Goal: Task Accomplishment & Management: Manage account settings

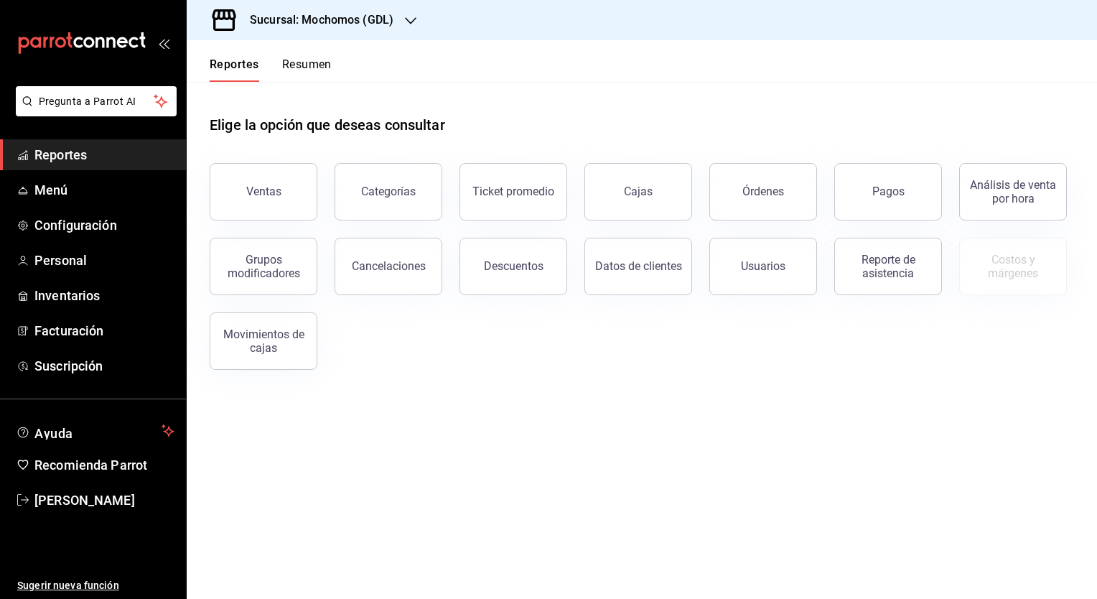
click at [337, 27] on h3 "Sucursal: Mochomos (GDL)" at bounding box center [315, 19] width 155 height 17
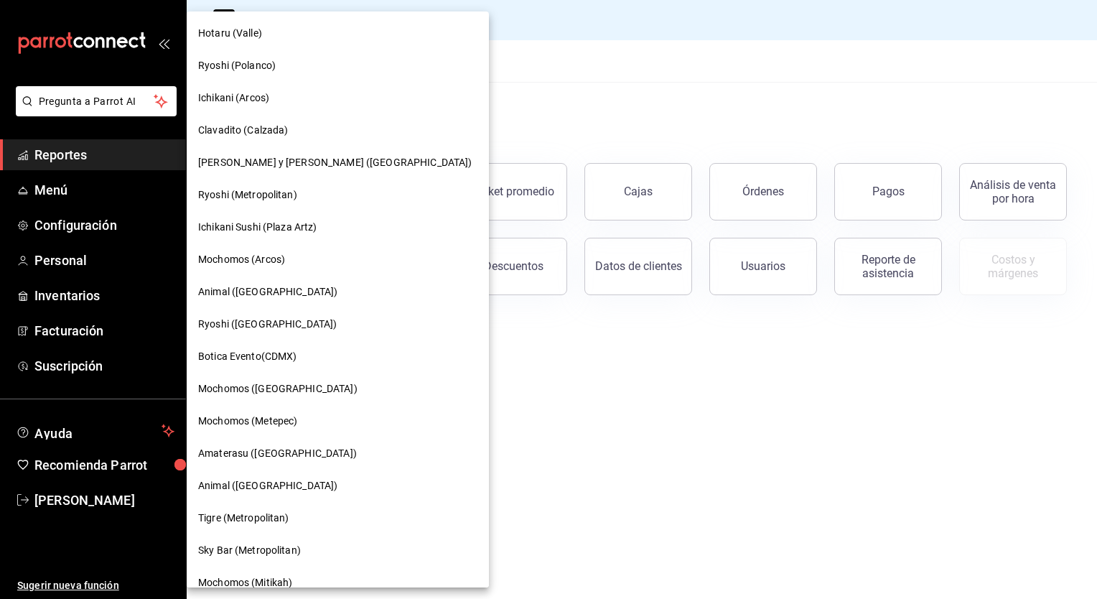
click at [293, 417] on span "Mochomos (Metepec)" at bounding box center [247, 421] width 99 height 15
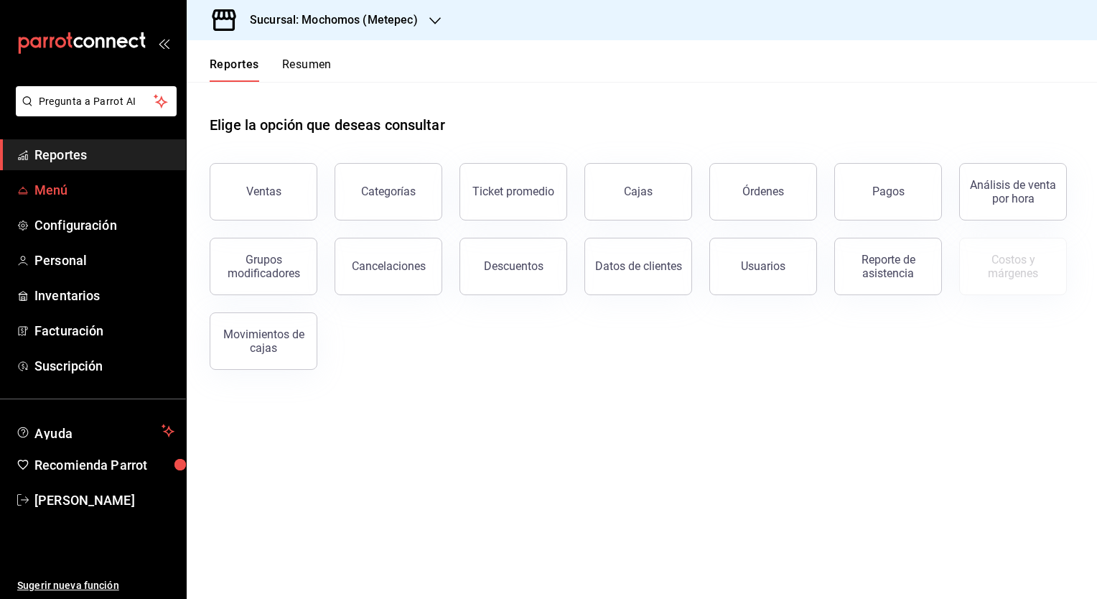
click at [52, 187] on span "Menú" at bounding box center [104, 189] width 140 height 19
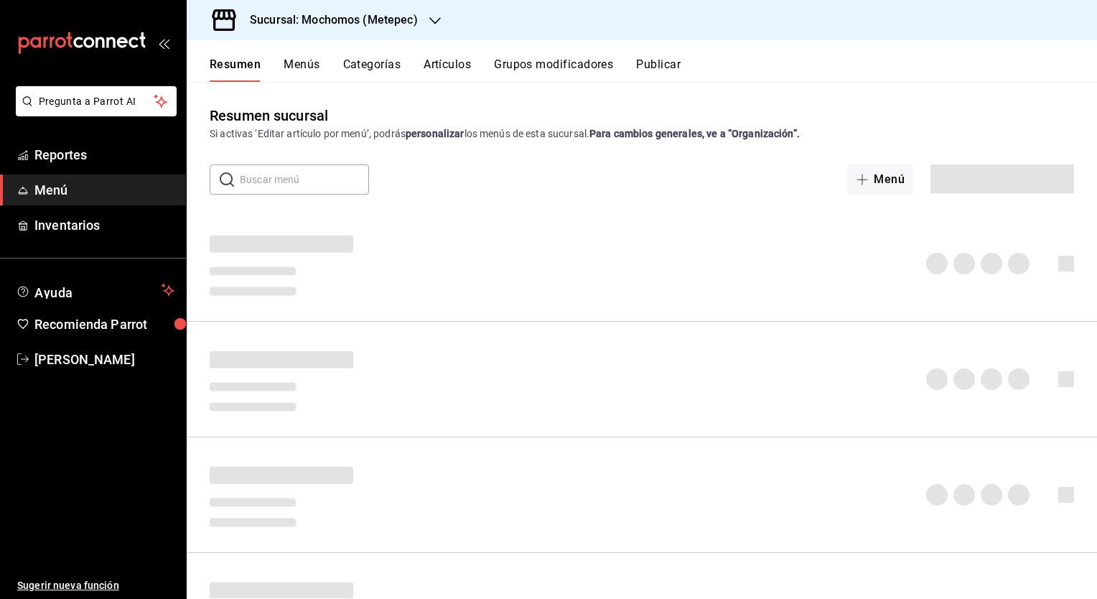
click at [457, 70] on button "Artículos" at bounding box center [447, 69] width 47 height 24
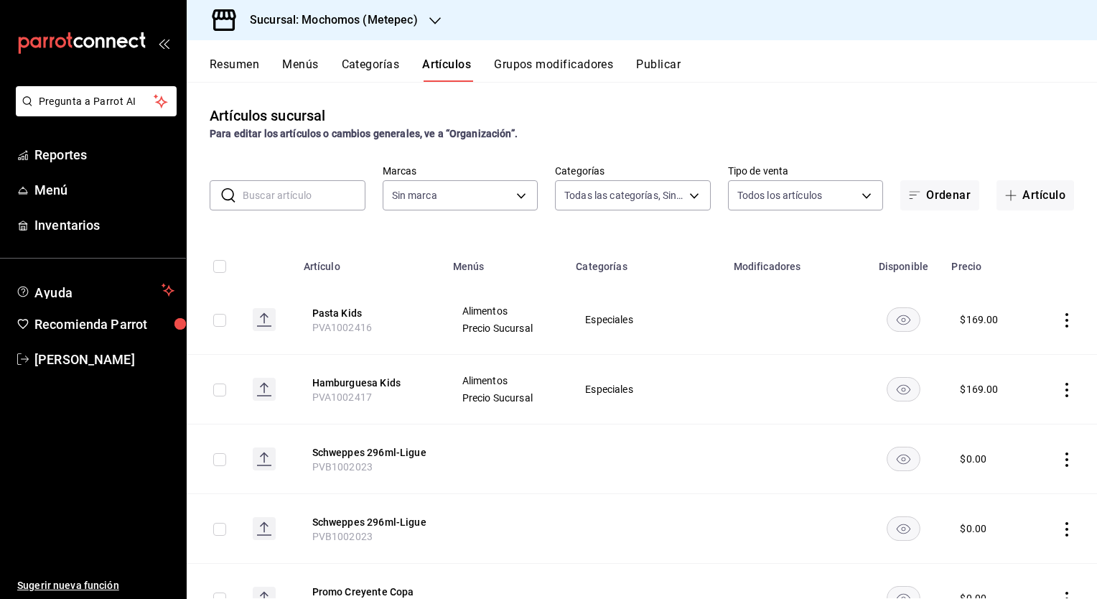
type input "c9cbc288-c827-488d-81f5-370afefb1912,46081463-7037-4dd2-a9ab-e56ff6a8fa7c,bf958…"
type input "2365f74e-aa6b-4392-bdf2-72765591bddf"
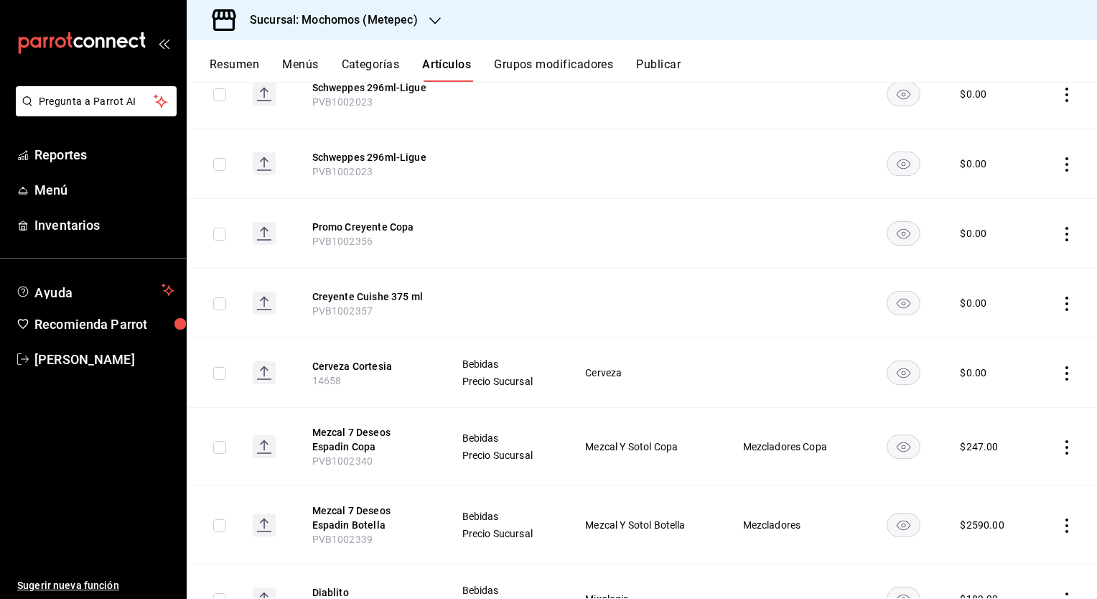
scroll to position [356, 0]
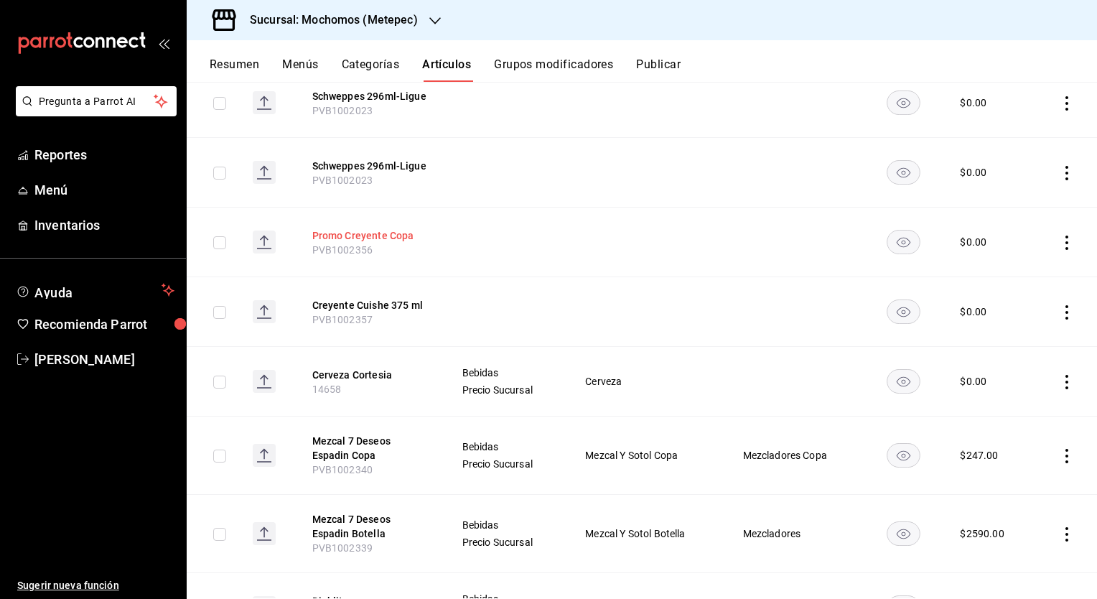
click at [377, 234] on button "Promo Creyente Copa" at bounding box center [369, 235] width 115 height 14
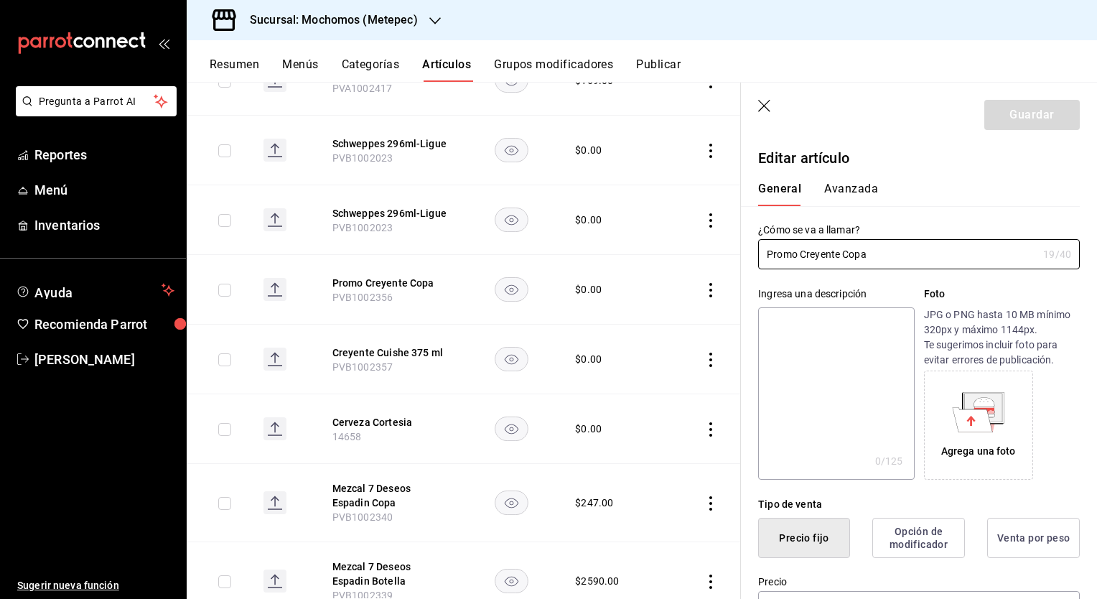
type input "$0.00"
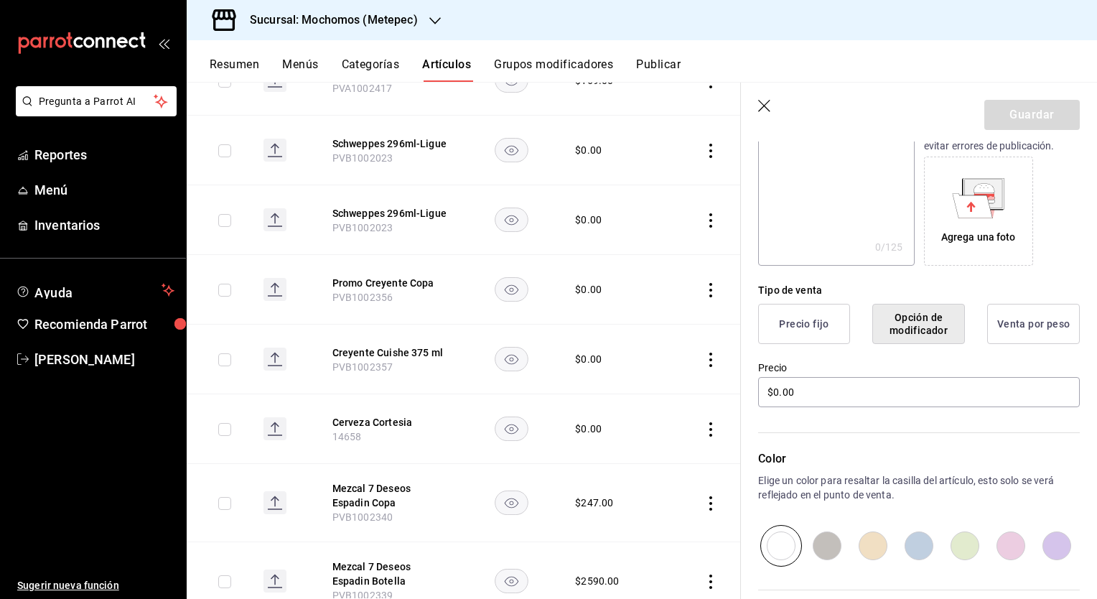
scroll to position [361, 0]
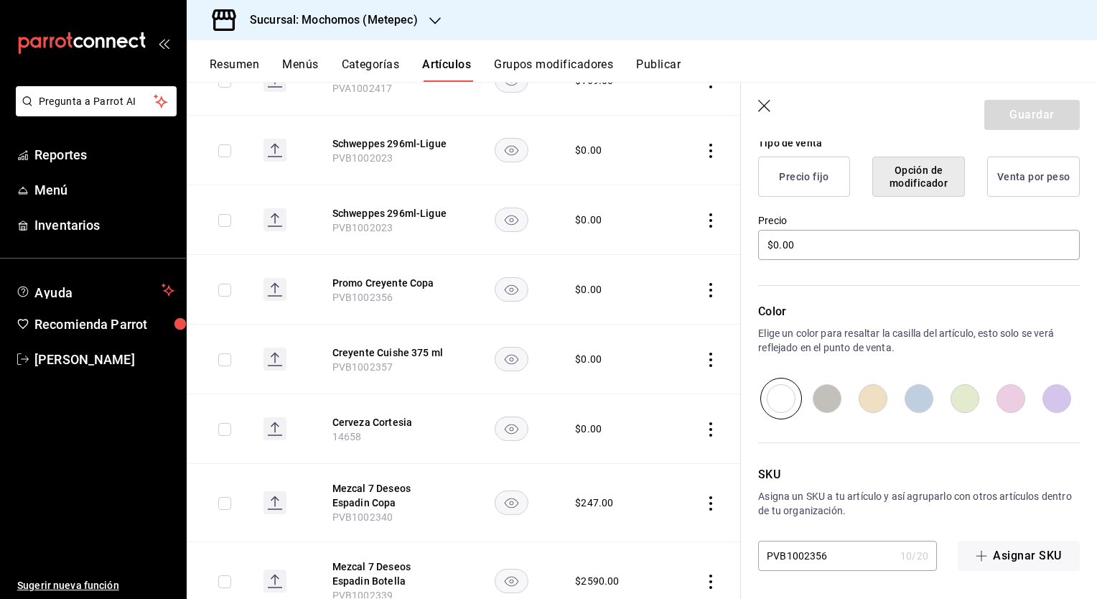
click at [767, 109] on icon "button" at bounding box center [765, 107] width 14 height 14
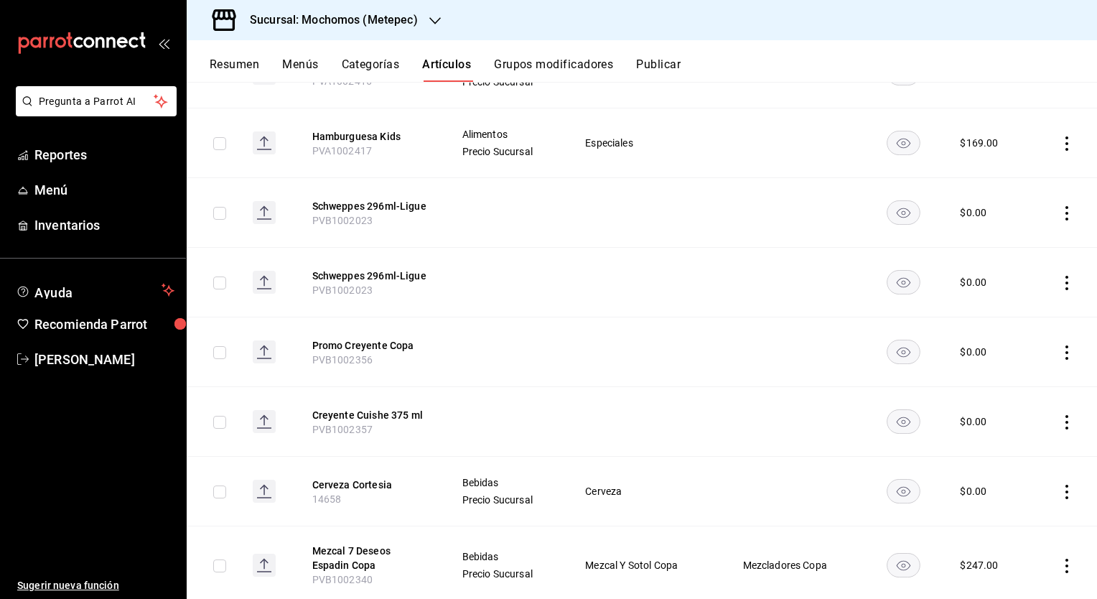
scroll to position [246, 0]
click at [533, 65] on button "Grupos modificadores" at bounding box center [553, 69] width 119 height 24
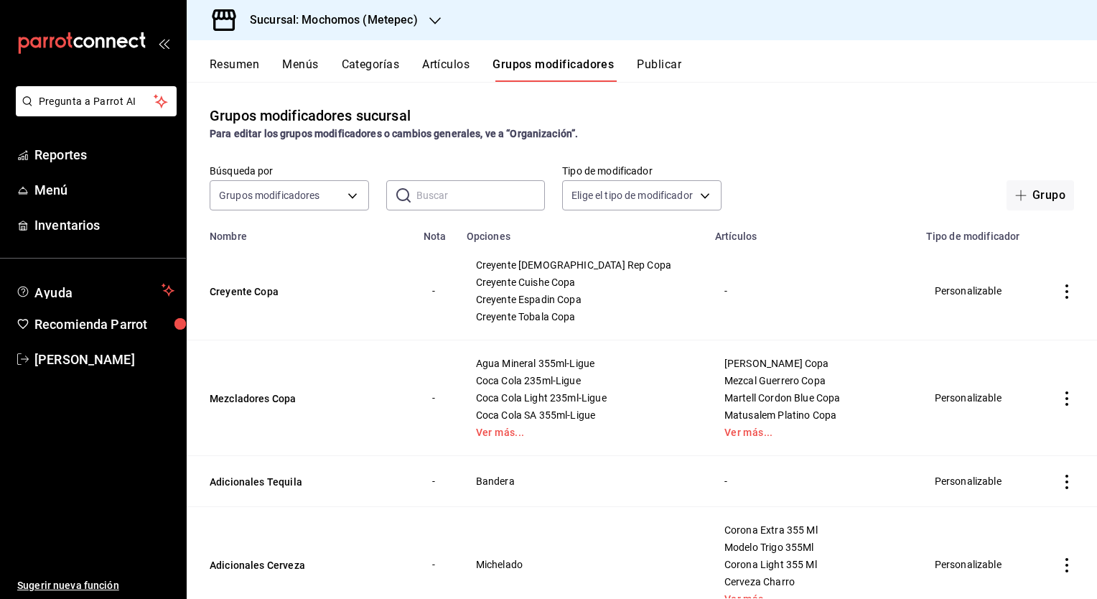
click at [439, 60] on button "Artículos" at bounding box center [445, 69] width 47 height 24
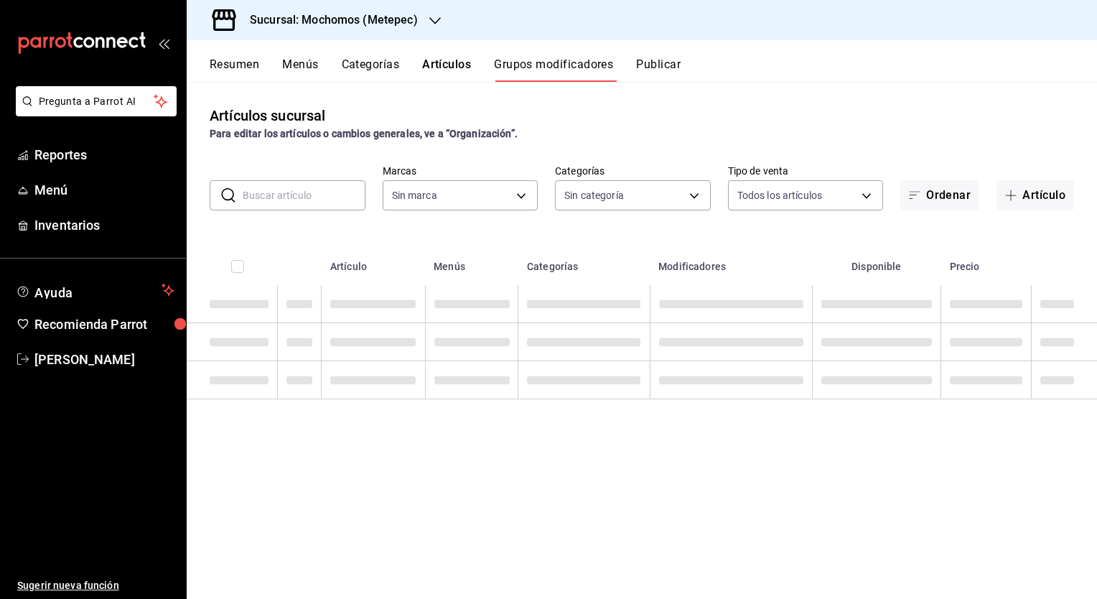
type input "2365f74e-aa6b-4392-bdf2-72765591bddf"
type input "c9cbc288-c827-488d-81f5-370afefb1912,46081463-7037-4dd2-a9ab-e56ff6a8fa7c,bf958…"
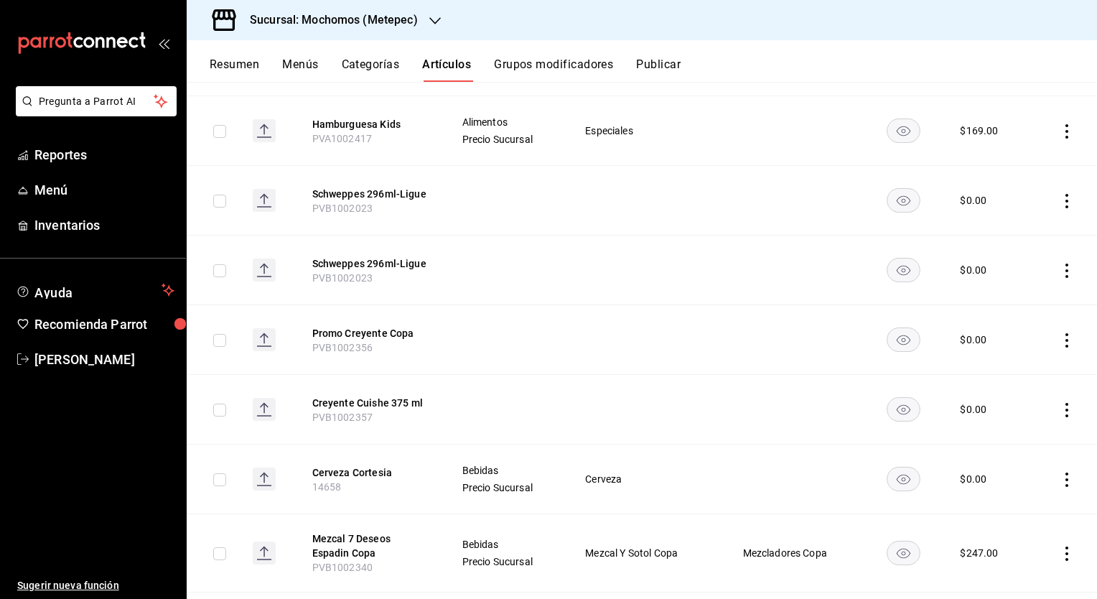
scroll to position [258, 0]
click at [370, 332] on button "Promo Creyente Copa" at bounding box center [369, 333] width 115 height 14
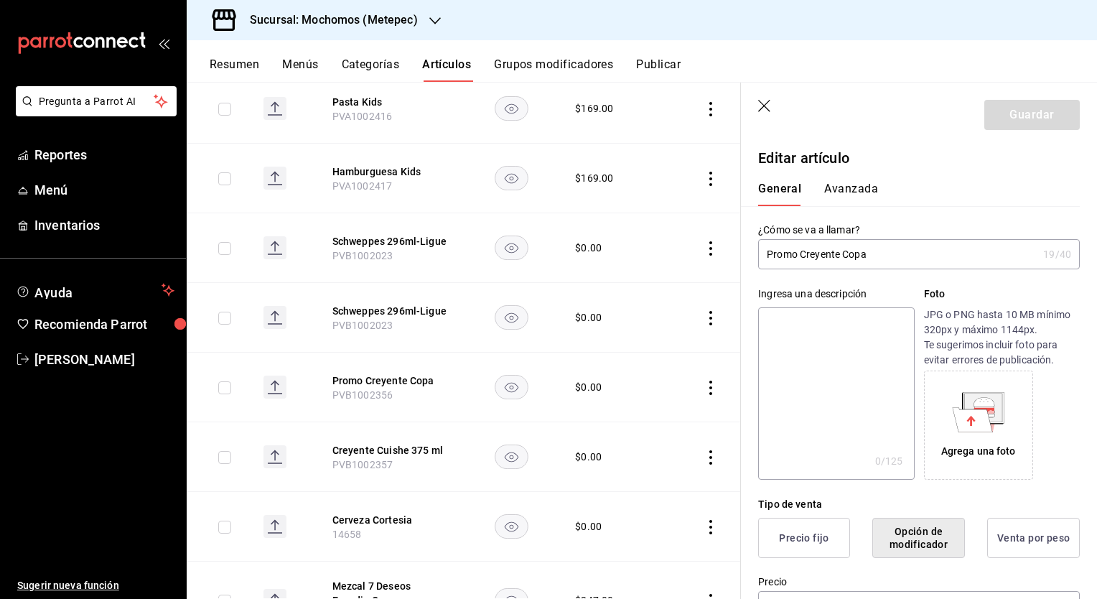
click at [768, 103] on icon "button" at bounding box center [765, 107] width 14 height 14
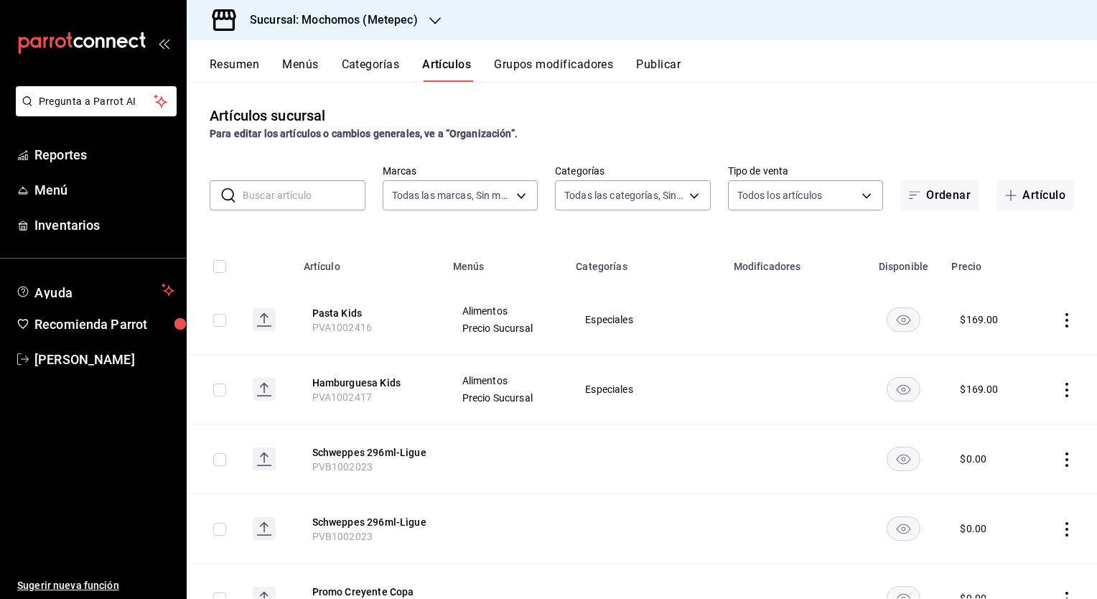
click at [287, 194] on input "text" at bounding box center [304, 195] width 123 height 29
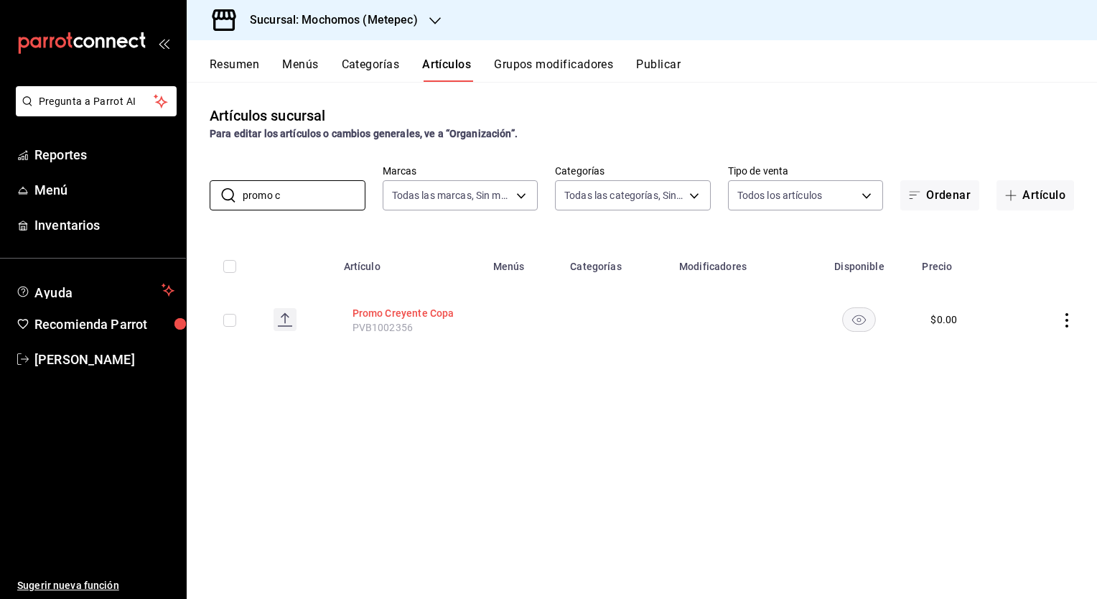
type input "promo c"
click at [373, 314] on button "Promo Creyente Copa" at bounding box center [410, 313] width 115 height 14
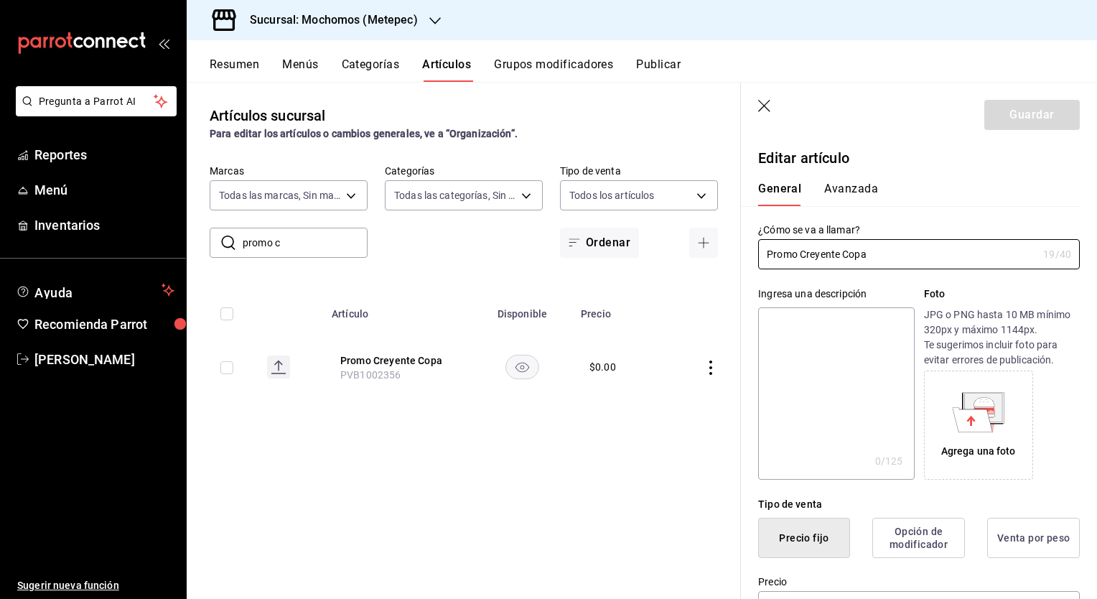
type input "$0.00"
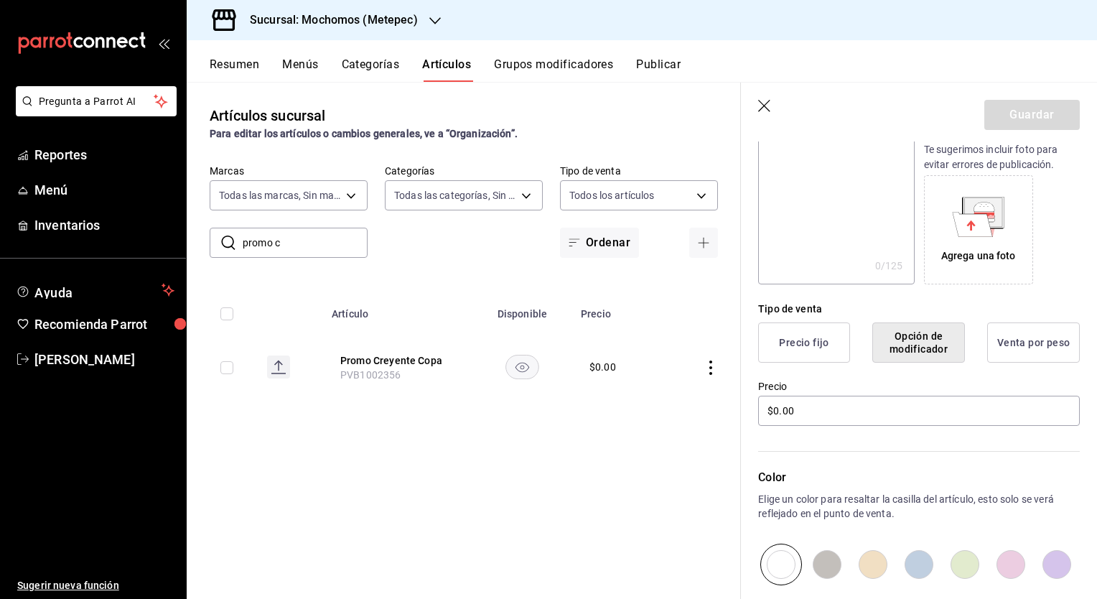
scroll to position [361, 0]
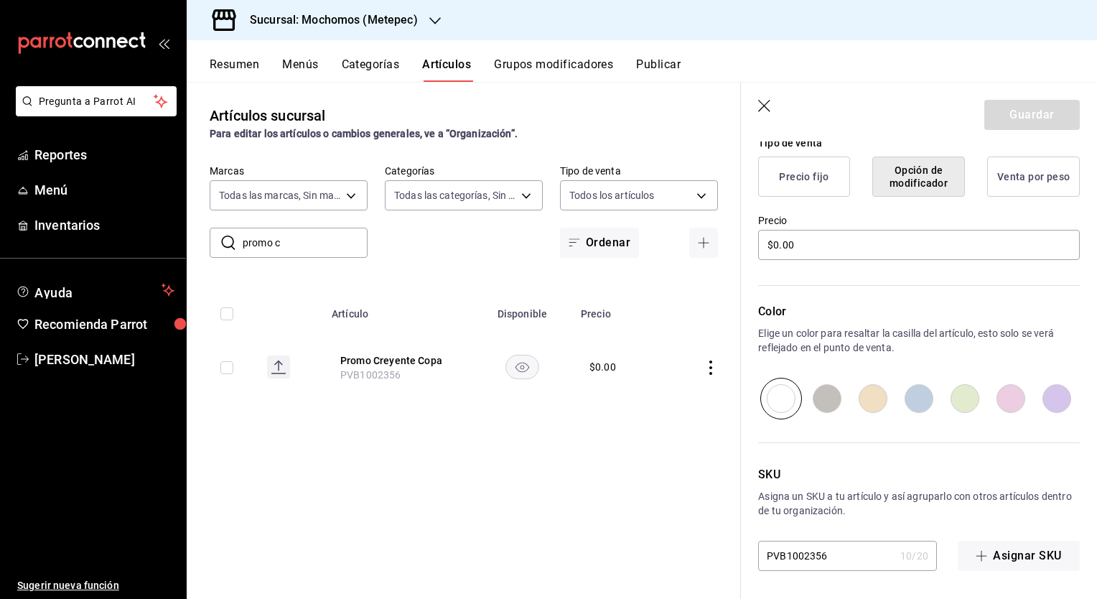
click at [813, 181] on button "Precio fijo" at bounding box center [804, 177] width 92 height 40
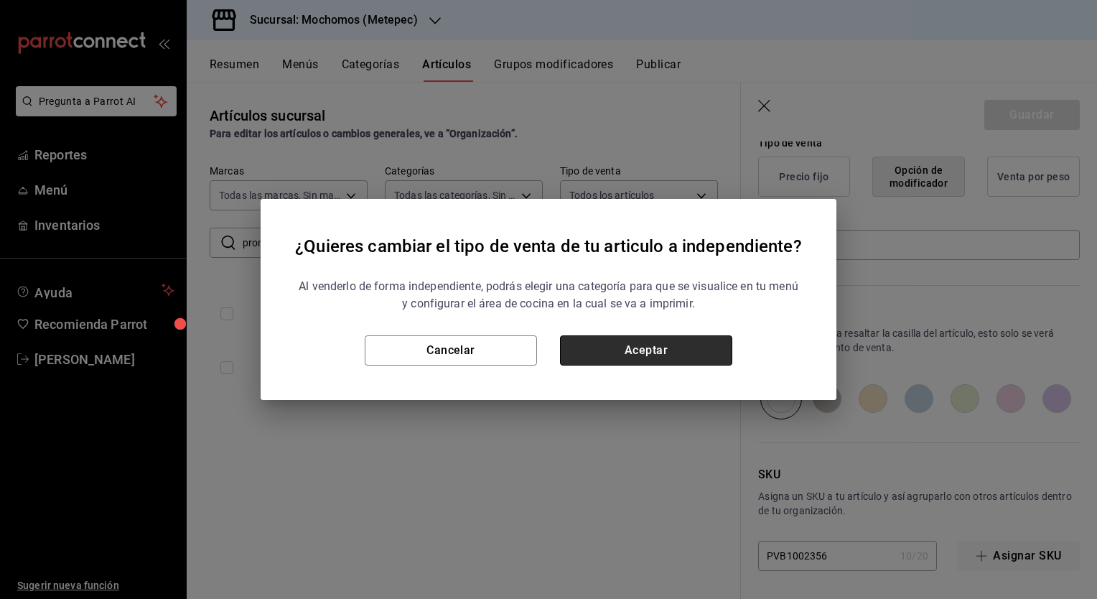
click at [667, 359] on button "Aceptar" at bounding box center [646, 350] width 172 height 30
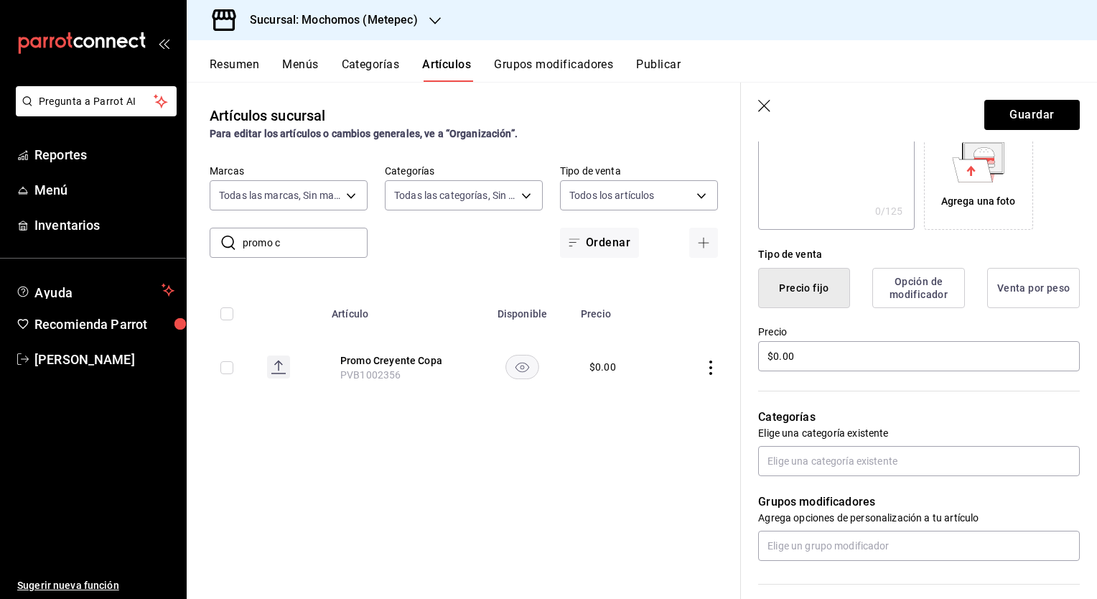
scroll to position [247, 0]
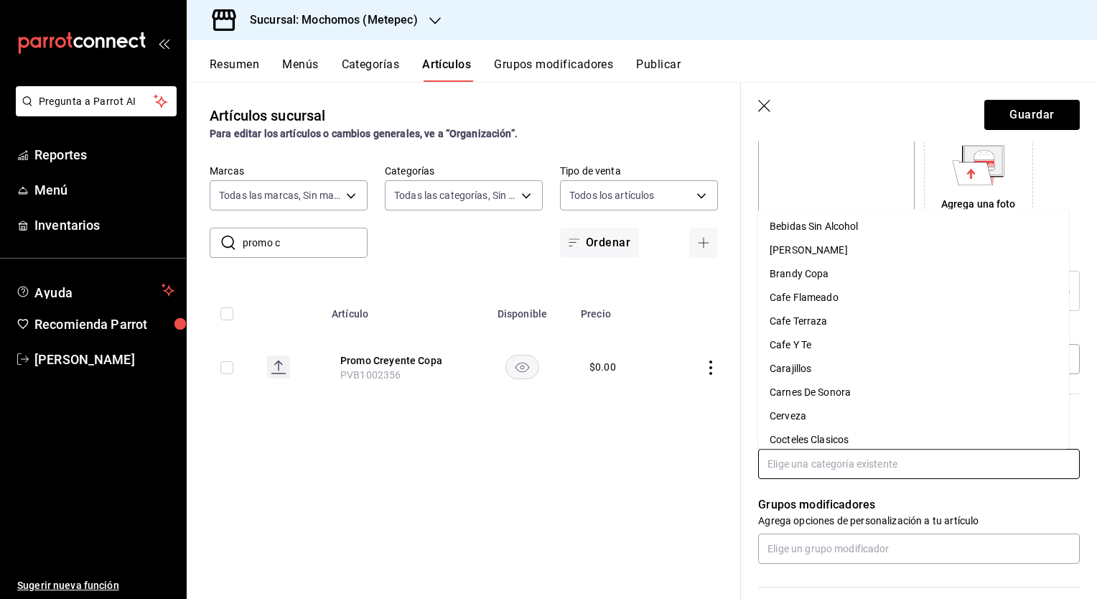
click at [807, 460] on input "text" at bounding box center [919, 464] width 322 height 30
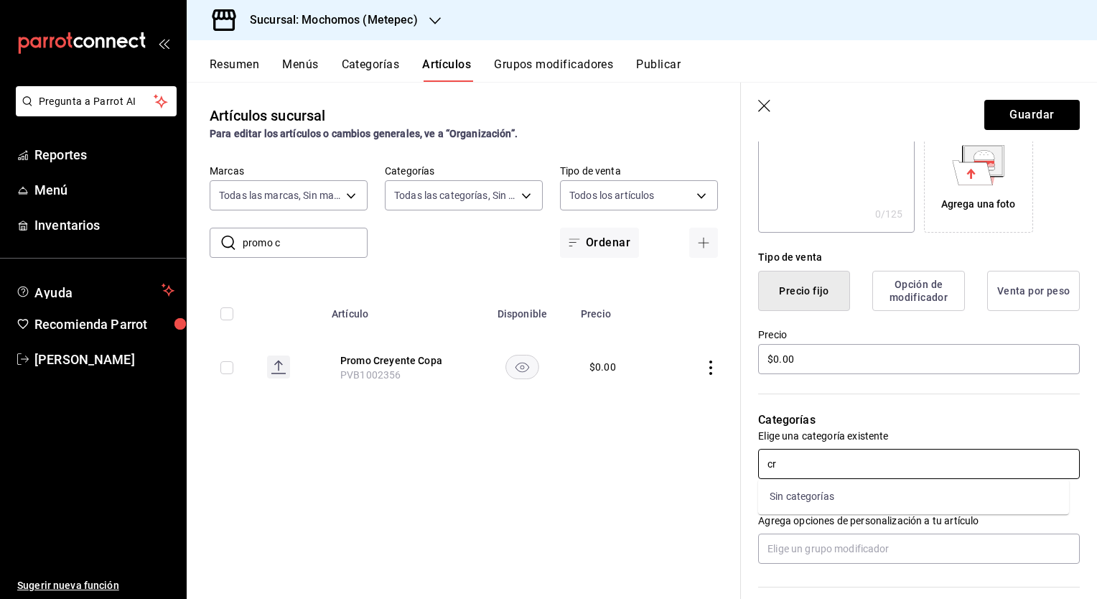
type input "c"
type input "mezc"
click at [817, 518] on li "Mezcal Y Sotol Copa" at bounding box center [913, 520] width 311 height 24
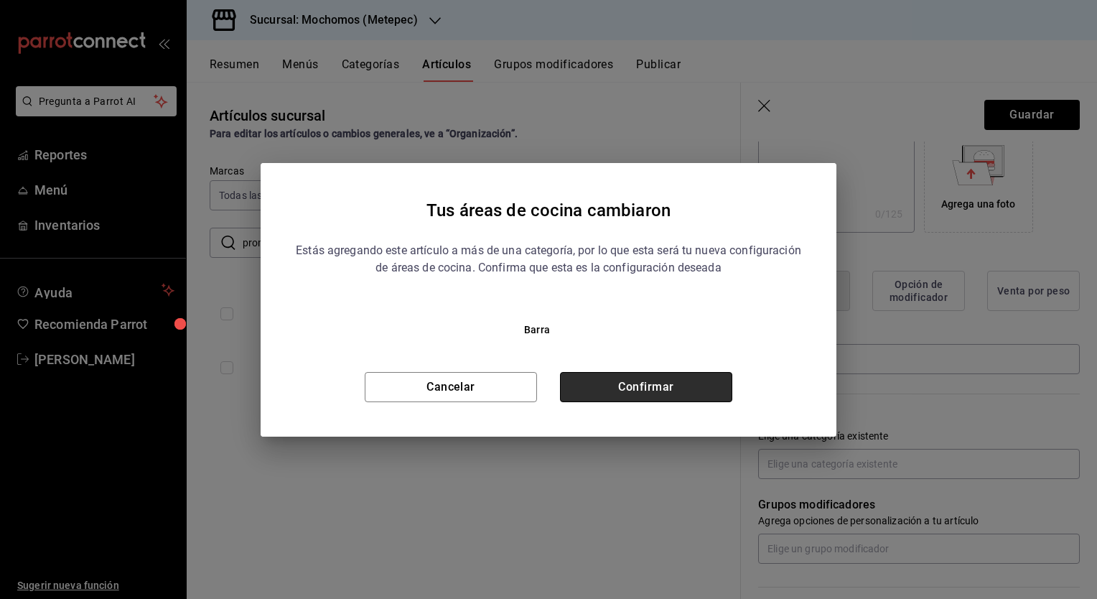
click at [643, 386] on button "Confirmar" at bounding box center [646, 387] width 172 height 30
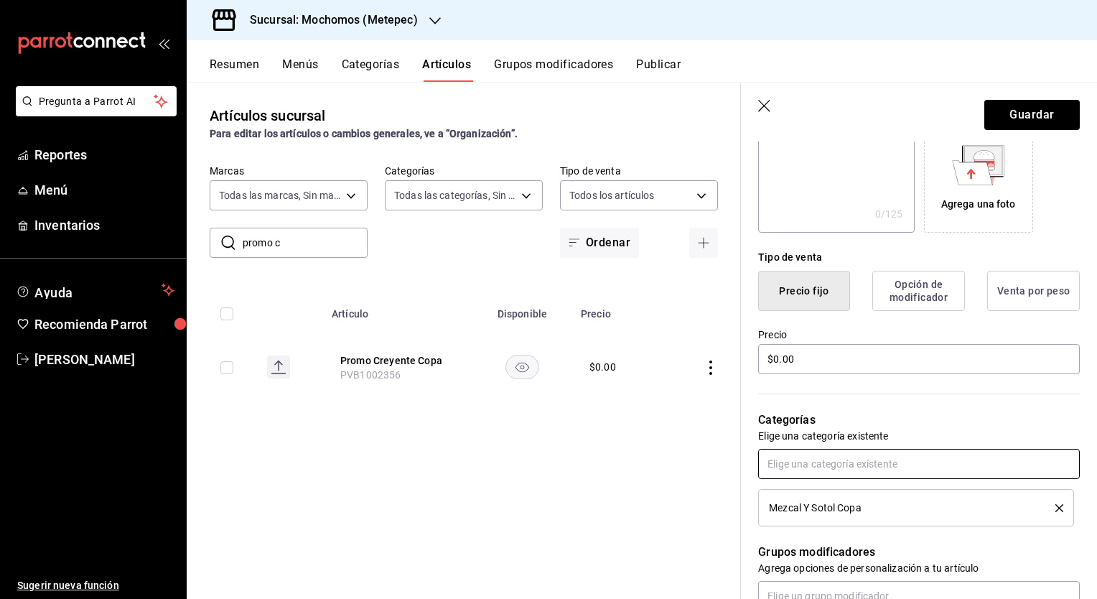
scroll to position [426, 0]
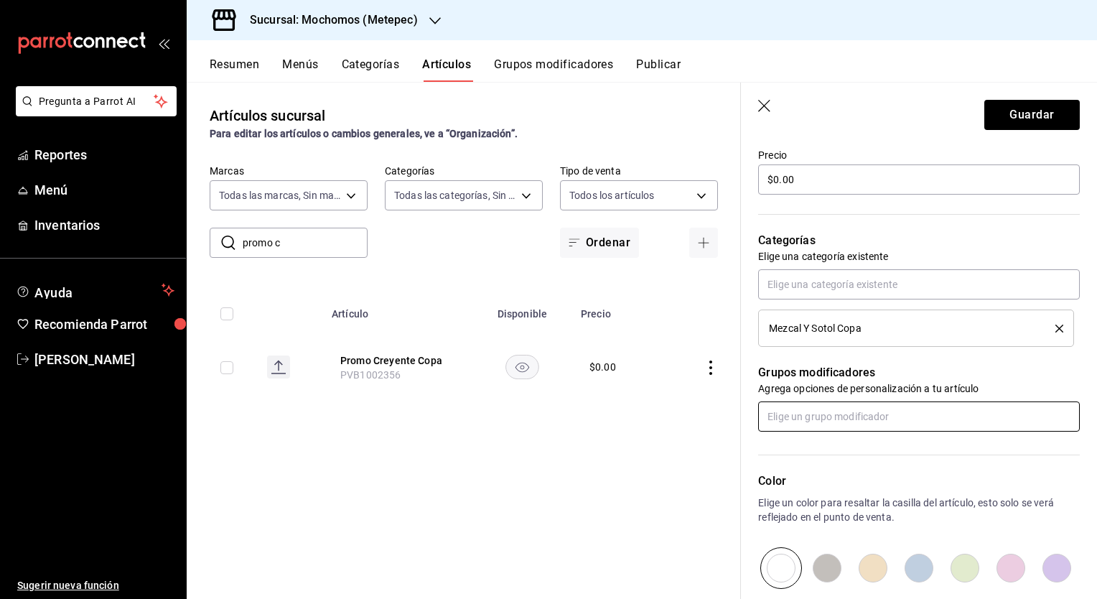
click at [812, 411] on input "text" at bounding box center [919, 416] width 322 height 30
type input "crey"
click at [808, 444] on div "Creyente Copa" at bounding box center [803, 448] width 67 height 15
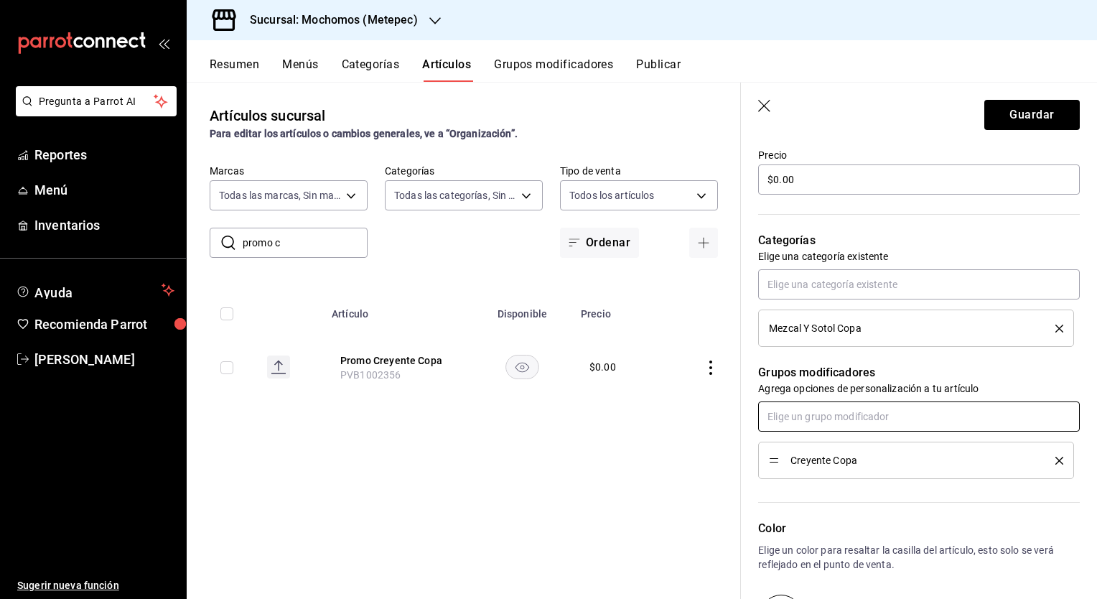
scroll to position [643, 0]
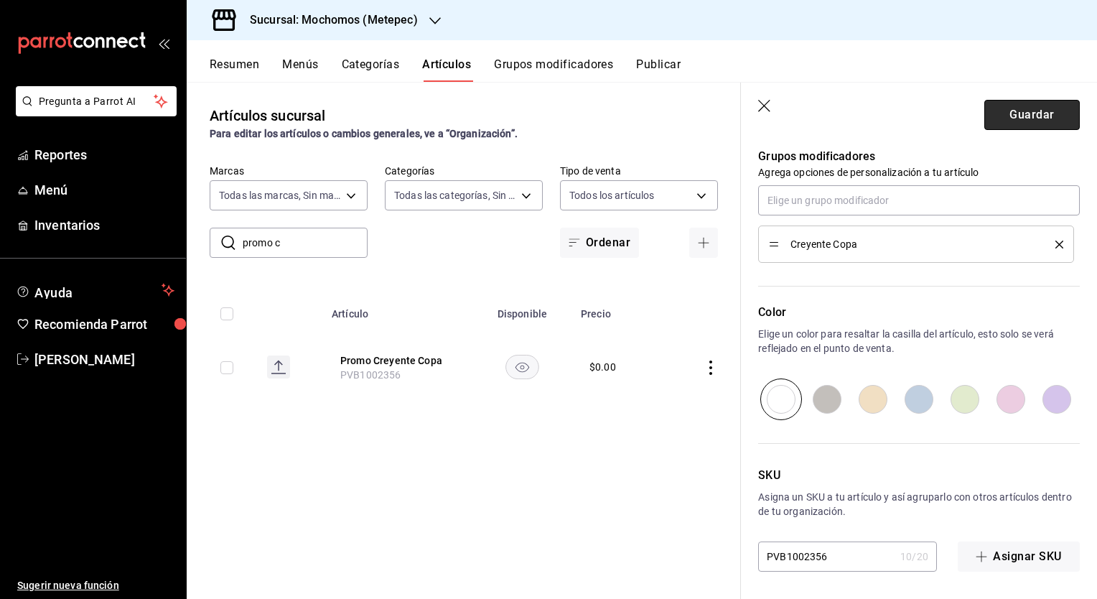
click at [1014, 111] on button "Guardar" at bounding box center [1031, 115] width 95 height 30
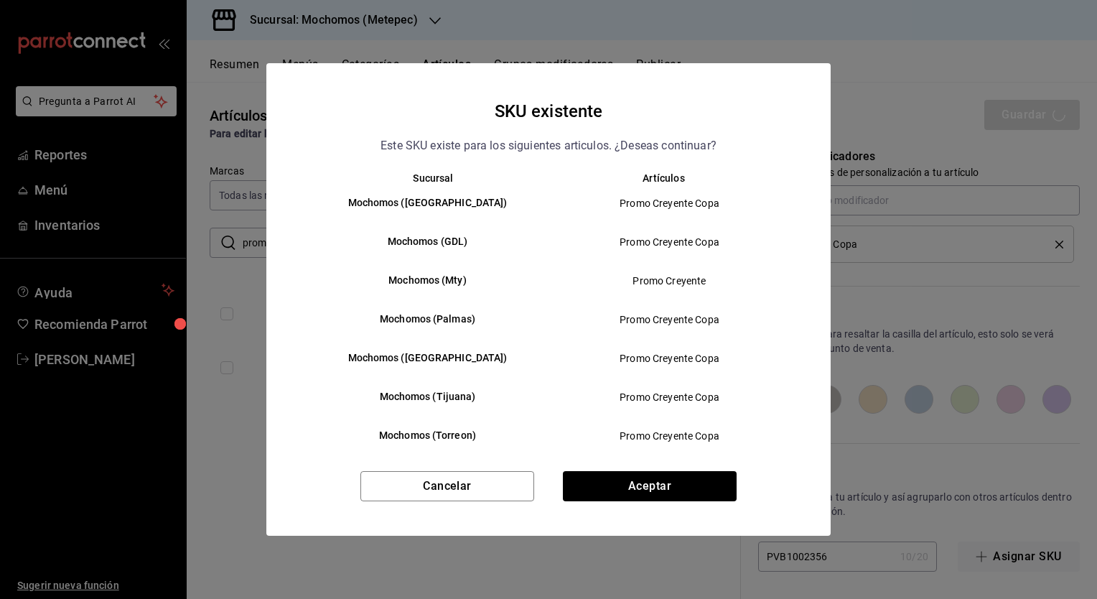
scroll to position [34, 0]
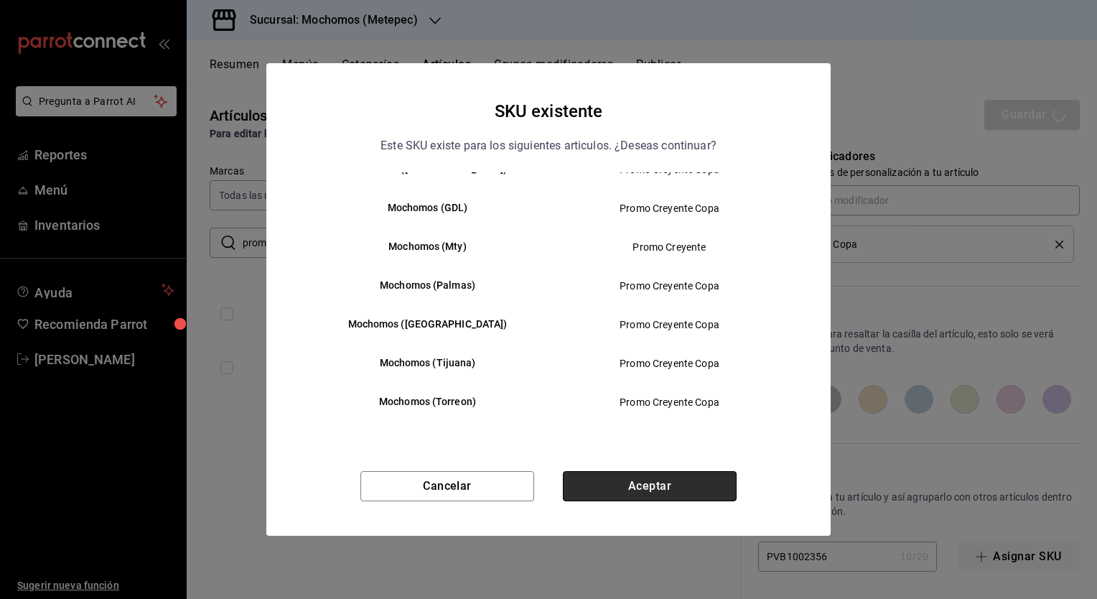
click at [623, 478] on button "Aceptar" at bounding box center [650, 486] width 174 height 30
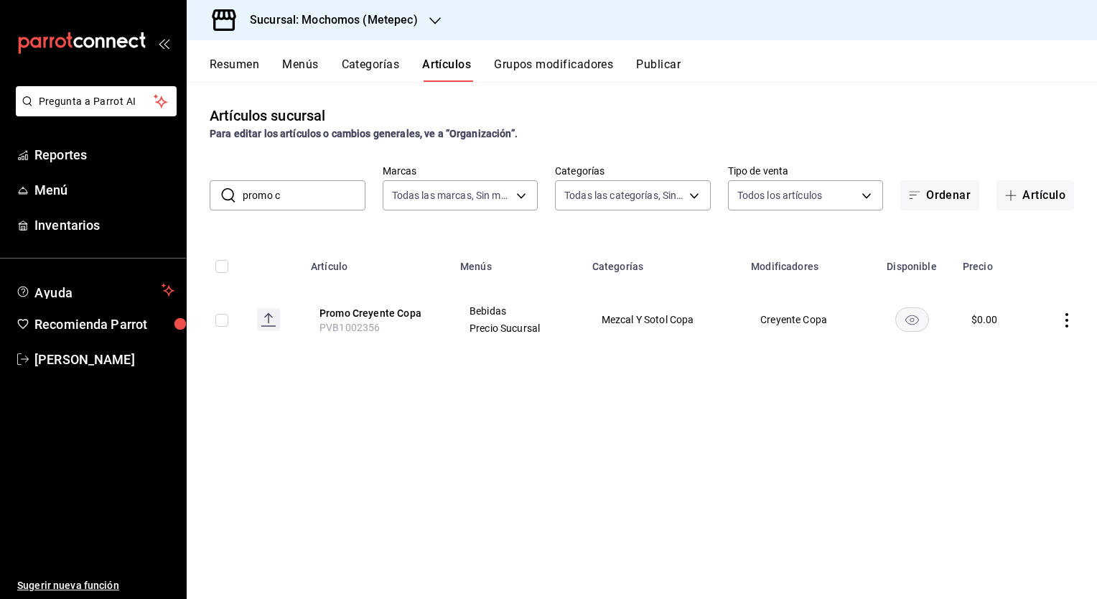
click at [669, 65] on button "Publicar" at bounding box center [658, 69] width 45 height 24
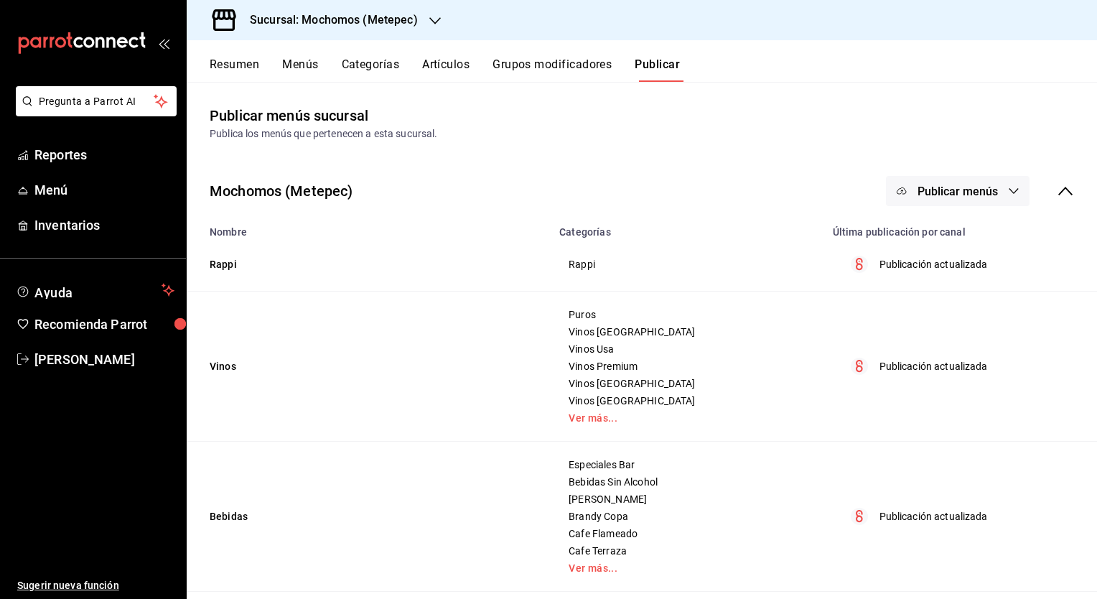
click at [918, 191] on span "Publicar menús" at bounding box center [958, 192] width 80 height 14
click at [932, 242] on div at bounding box center [913, 237] width 40 height 23
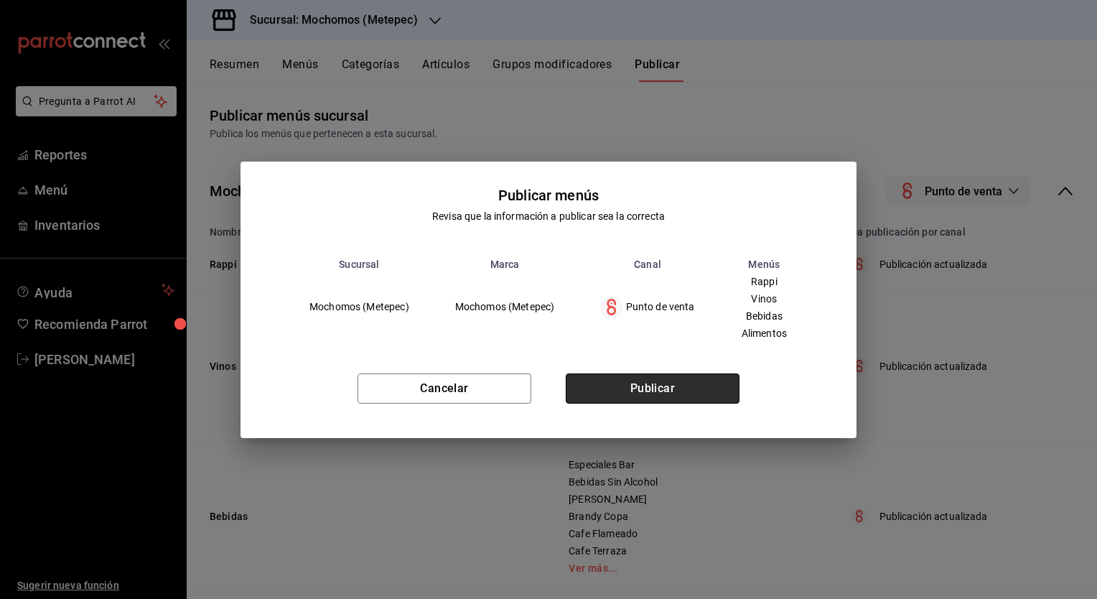
click at [681, 390] on button "Publicar" at bounding box center [653, 388] width 174 height 30
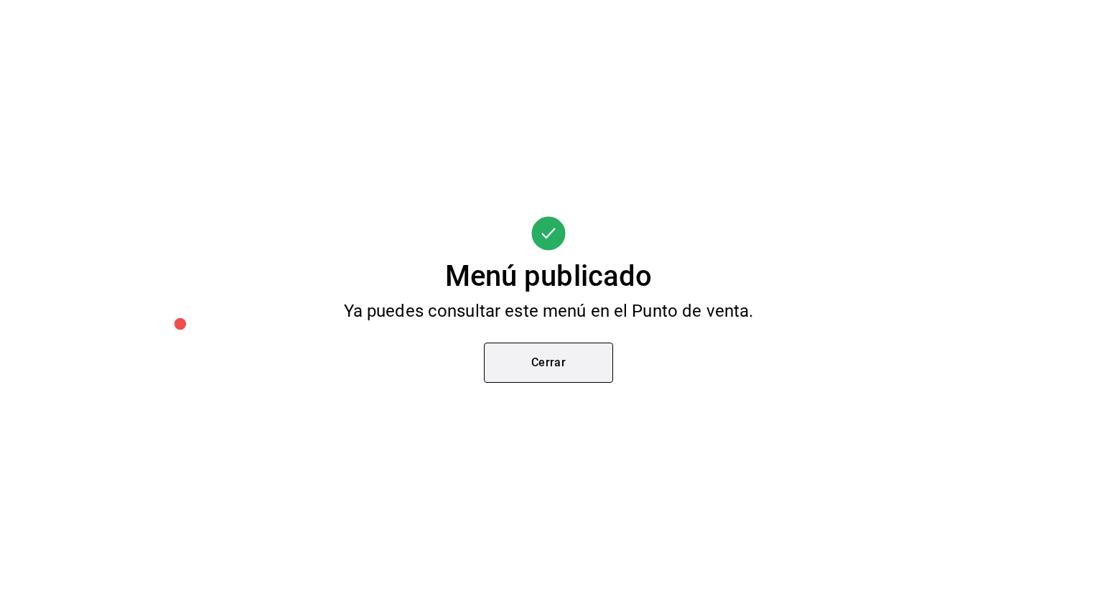
click at [580, 358] on button "Cerrar" at bounding box center [548, 362] width 129 height 40
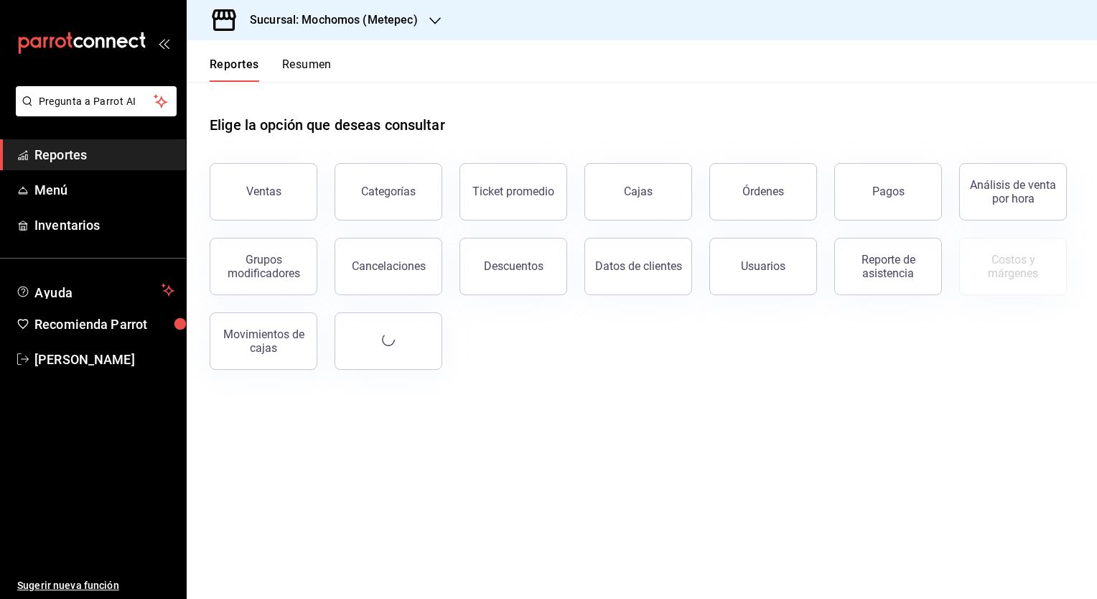
click at [337, 24] on h3 "Sucursal: Mochomos (Metepec)" at bounding box center [327, 19] width 179 height 17
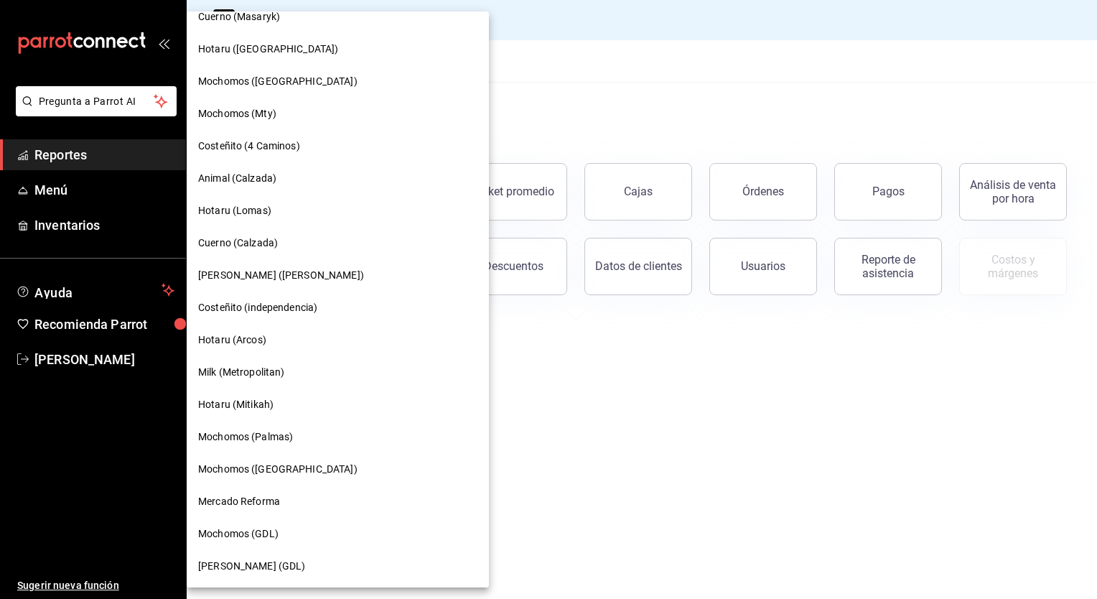
scroll to position [702, 0]
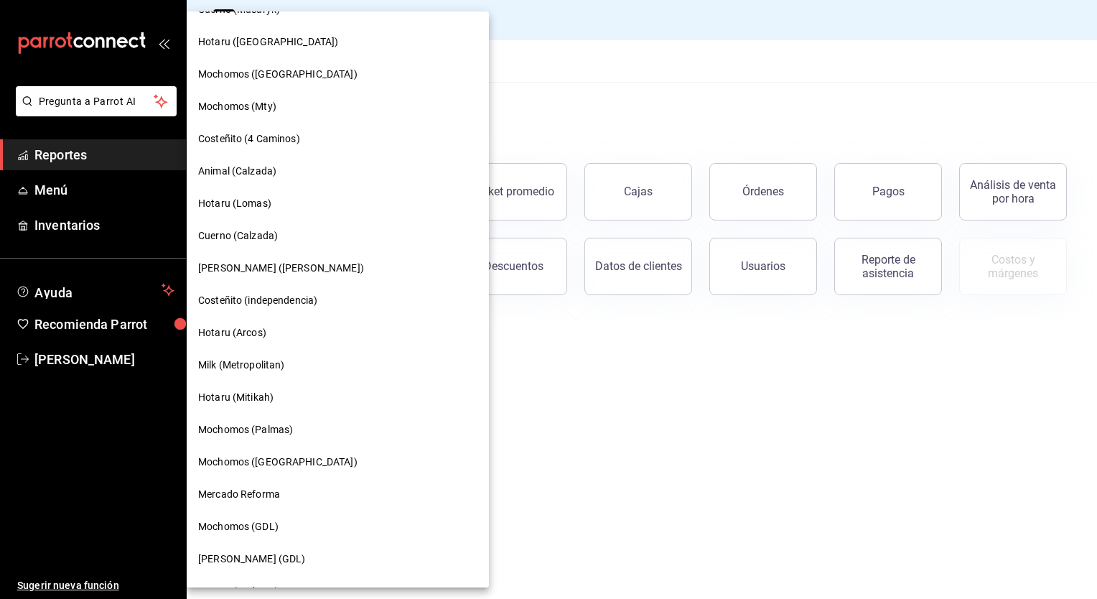
click at [241, 524] on span "Mochomos (GDL)" at bounding box center [238, 526] width 80 height 15
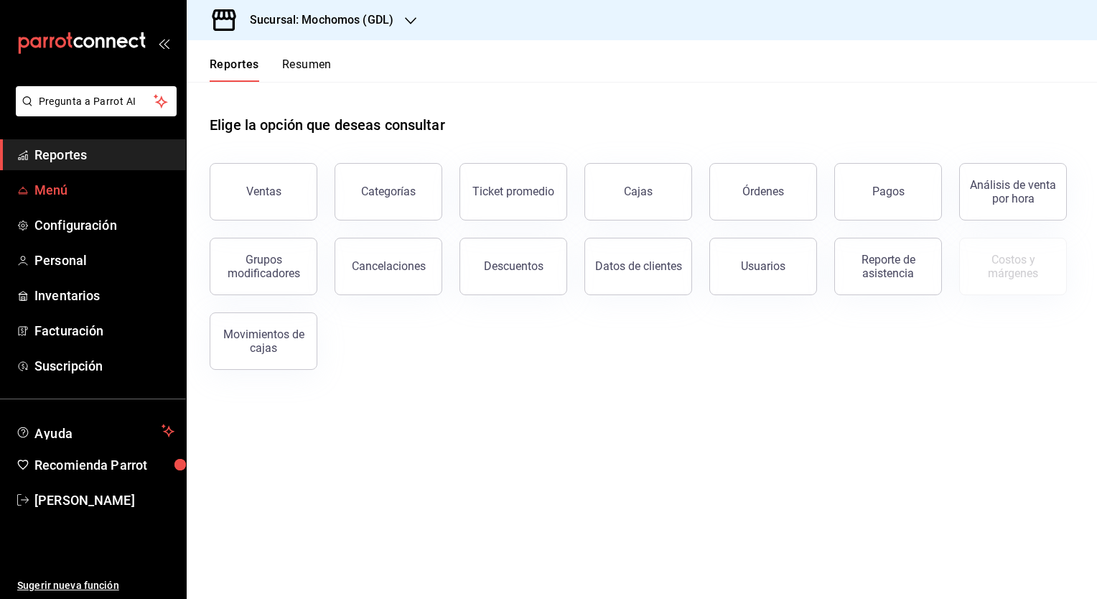
click at [48, 190] on span "Menú" at bounding box center [104, 189] width 140 height 19
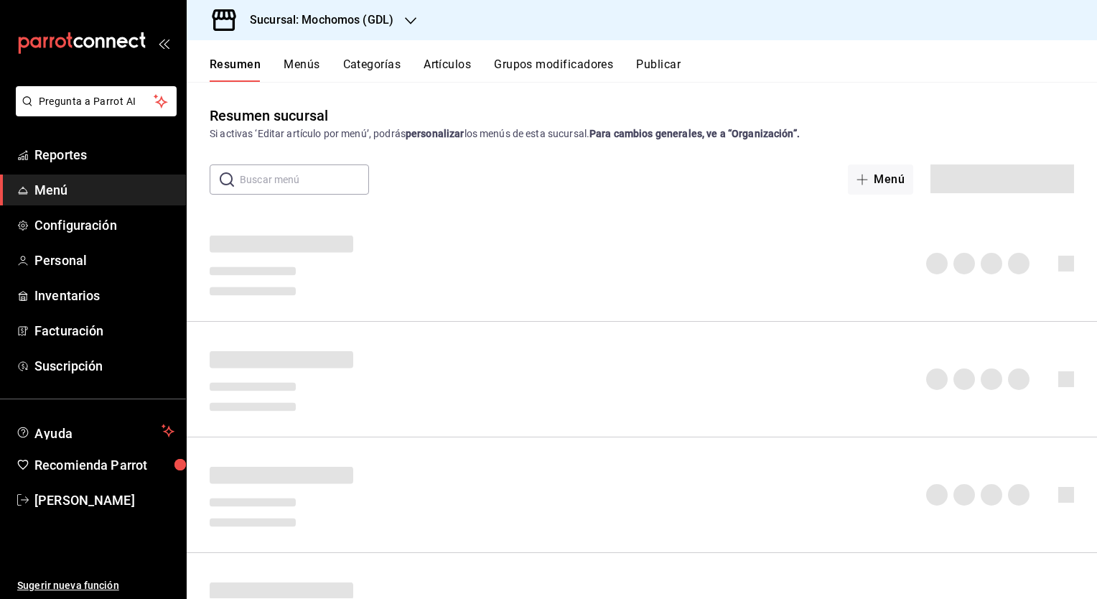
click at [445, 65] on button "Artículos" at bounding box center [447, 69] width 47 height 24
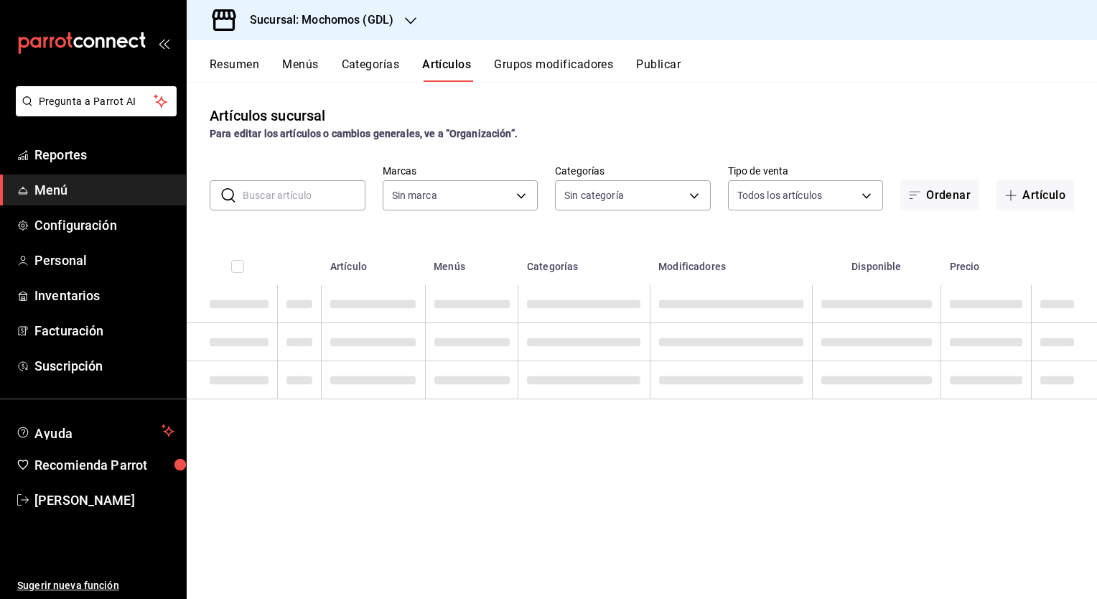
type input "36c25d4a-7cb0-456c-a434-e981d54830bc,9cac9703-0c5a-4d8b-addd-5b6b571d65b9"
type input "c0db8a99-aef8-4e9c-862d-72763fc5d605,0e6da5ad-e1ed-4623-8a7f-4db137866549,4ba6e…"
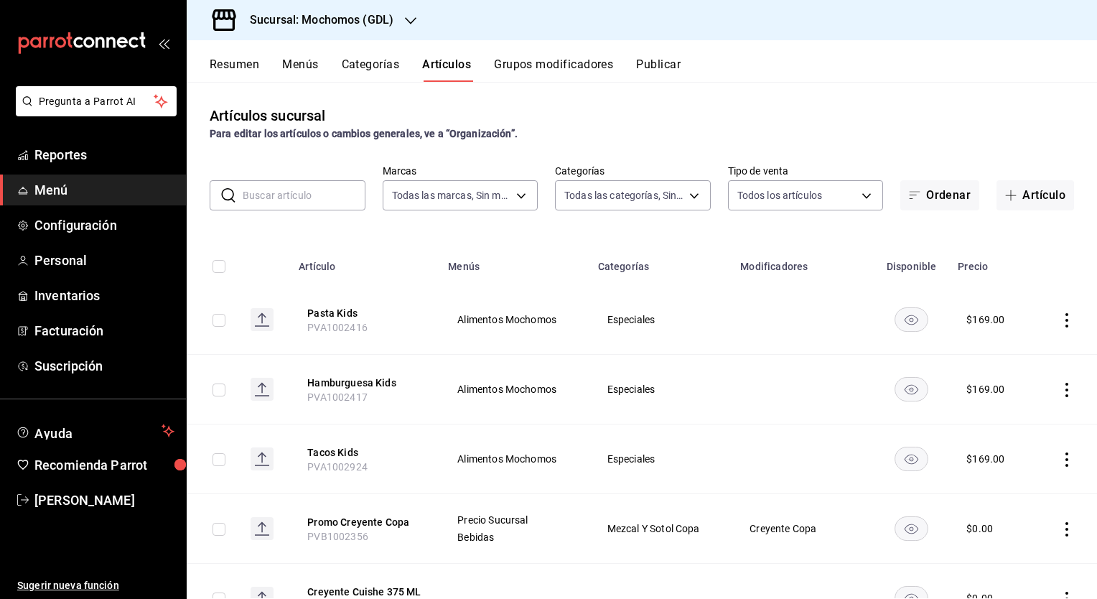
click at [312, 195] on input "text" at bounding box center [304, 195] width 123 height 29
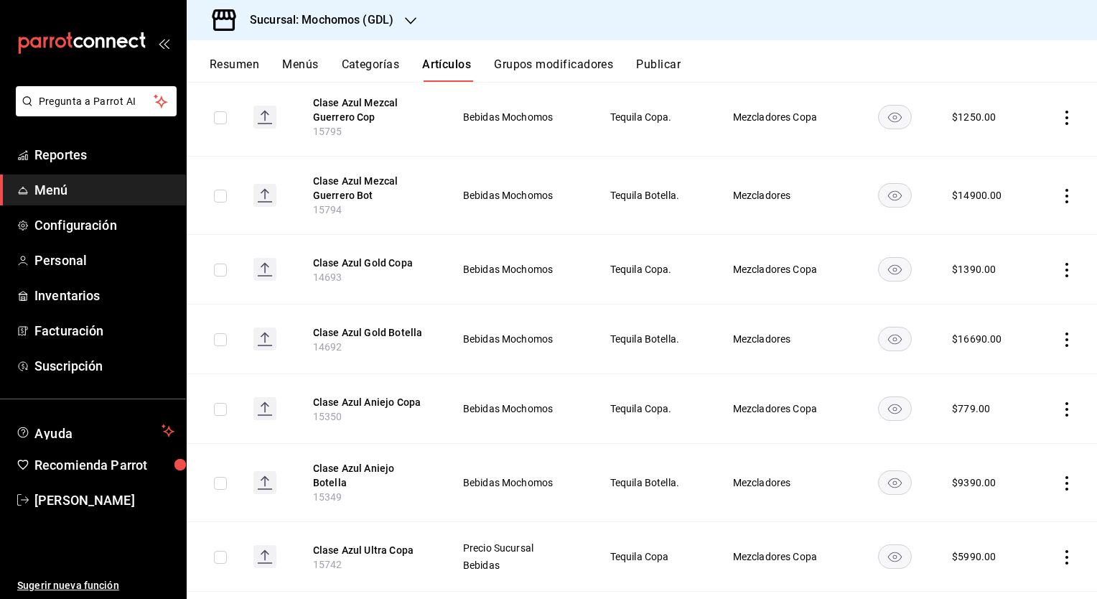
scroll to position [800, 0]
type input "clase az"
click at [381, 464] on button "Clase Azul Aniejo Botella" at bounding box center [370, 474] width 115 height 29
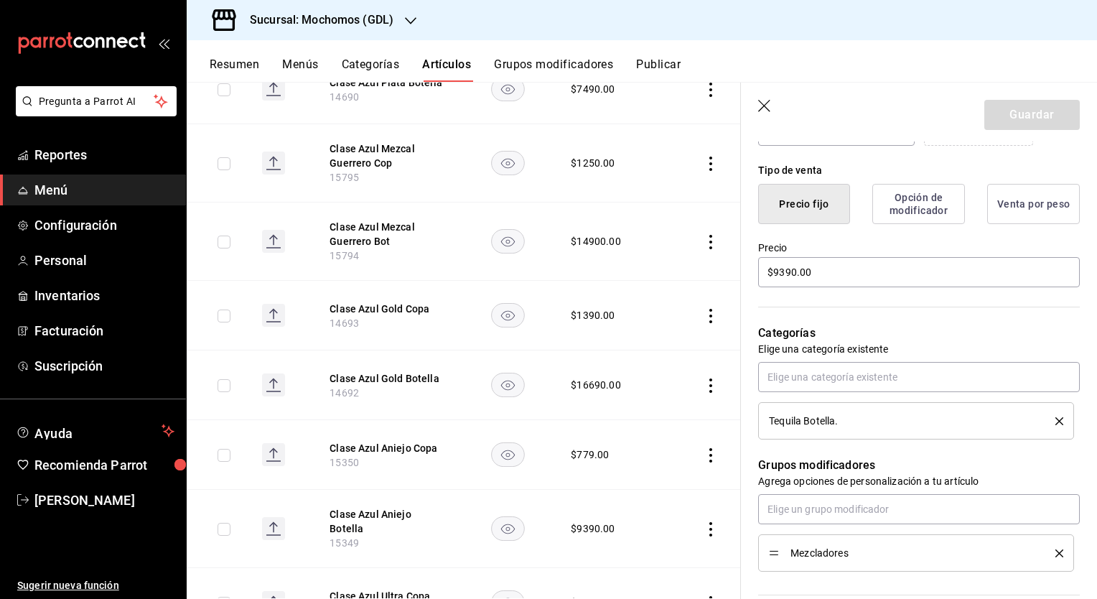
scroll to position [331, 0]
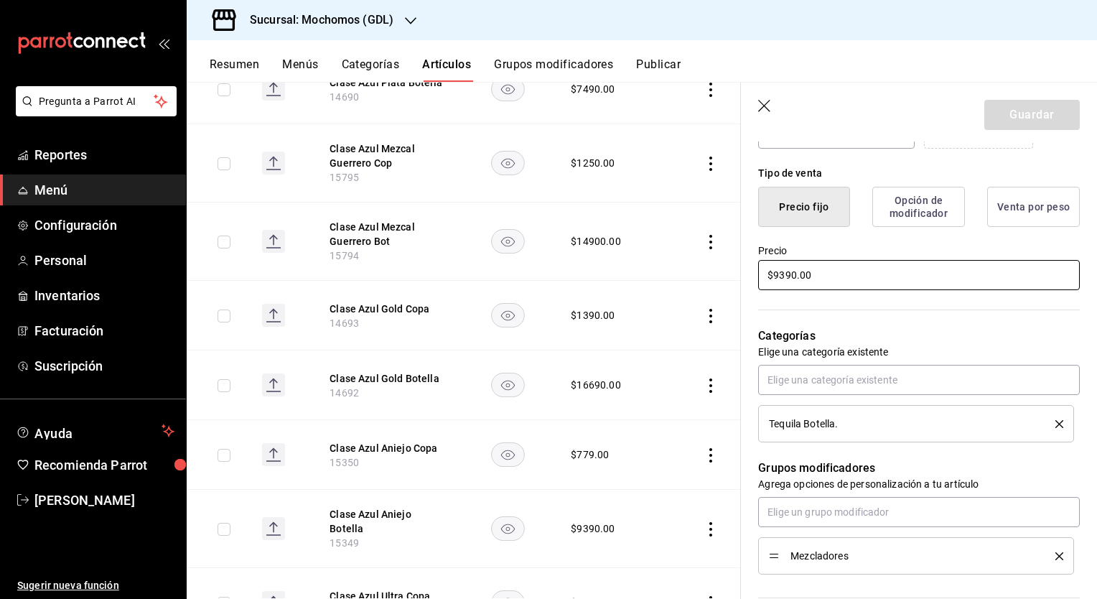
click at [832, 275] on input "$9390.00" at bounding box center [919, 275] width 322 height 30
type input "$2.00"
type textarea "x"
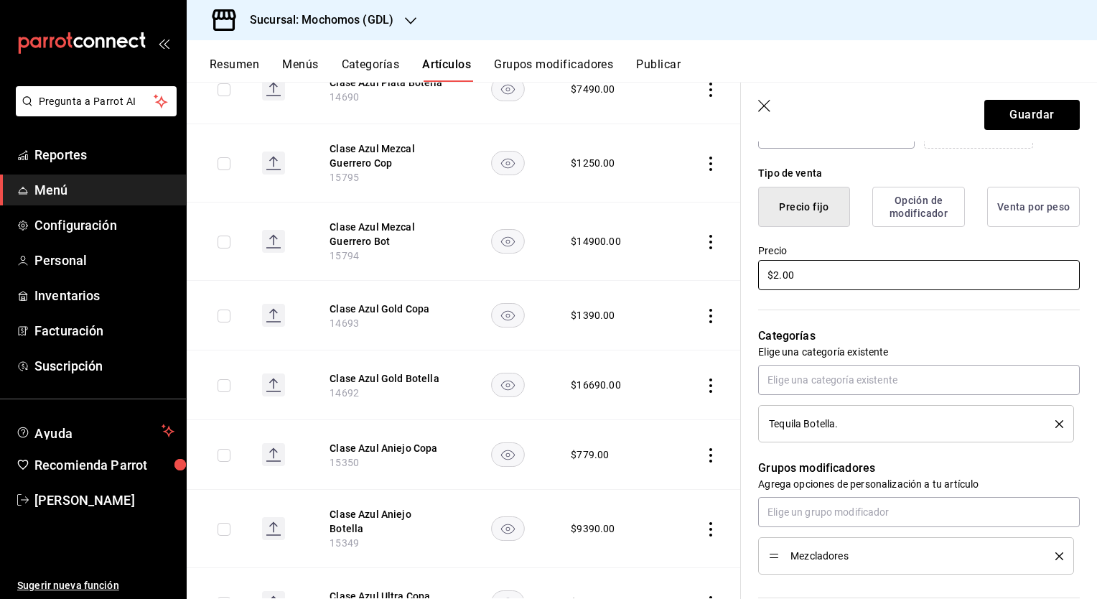
type input "$22.00"
type textarea "x"
type input "$229.00"
type textarea "x"
type input "$2290.00"
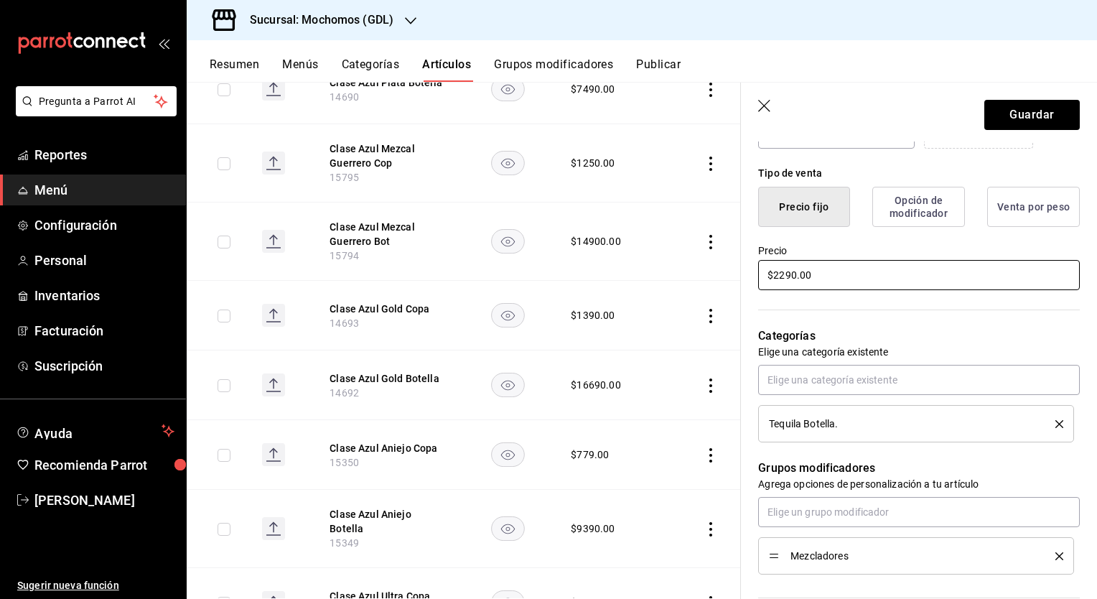
type textarea "x"
type input "$22900.00"
click at [994, 111] on button "Guardar" at bounding box center [1031, 115] width 95 height 30
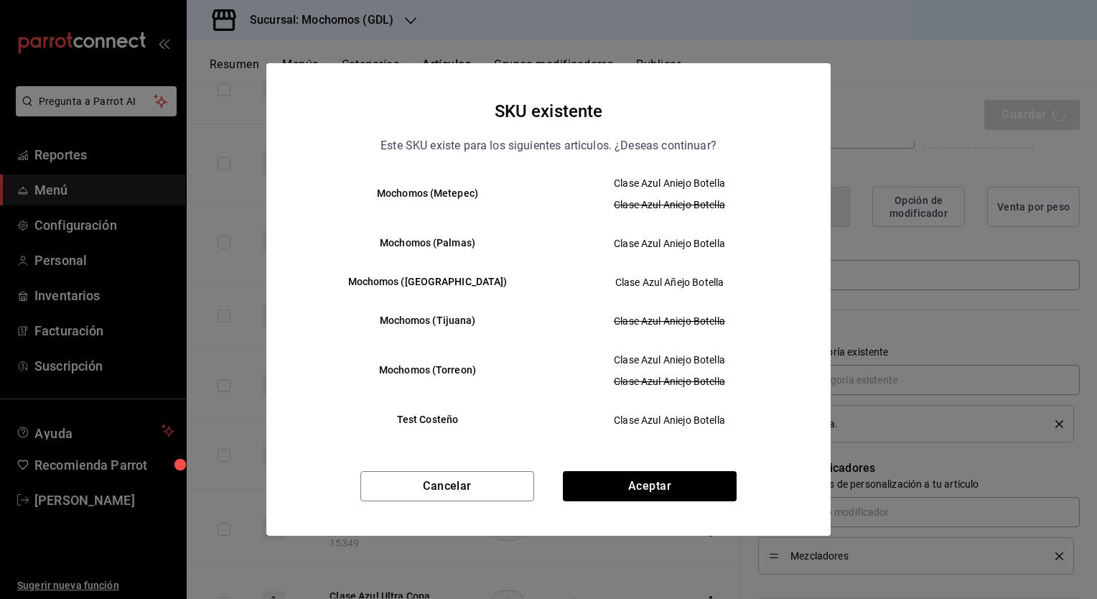
scroll to position [332, 0]
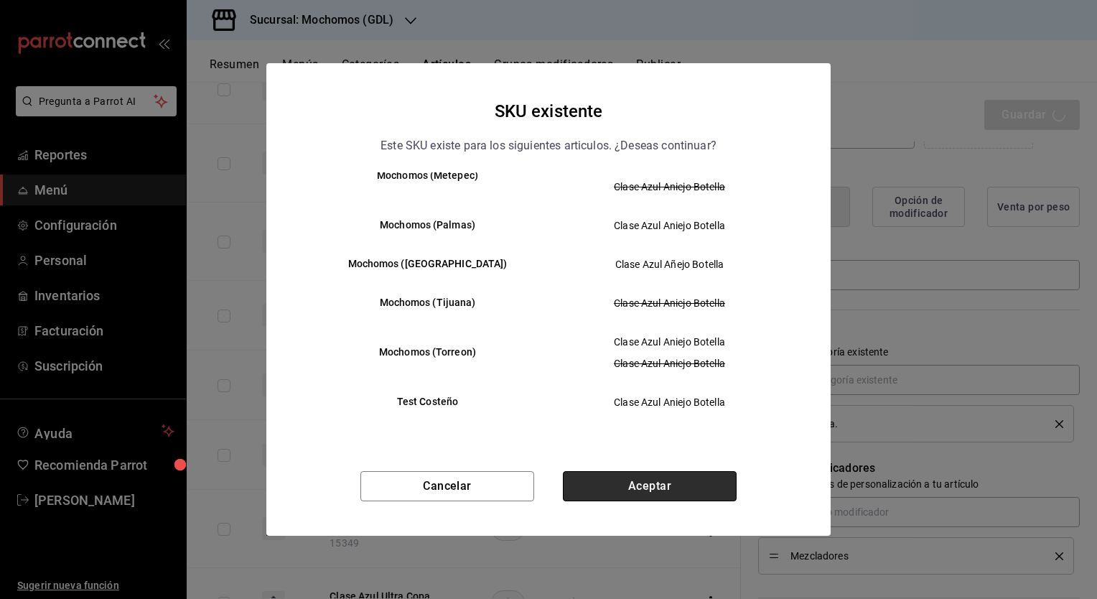
click at [663, 481] on button "Aceptar" at bounding box center [650, 486] width 174 height 30
type textarea "x"
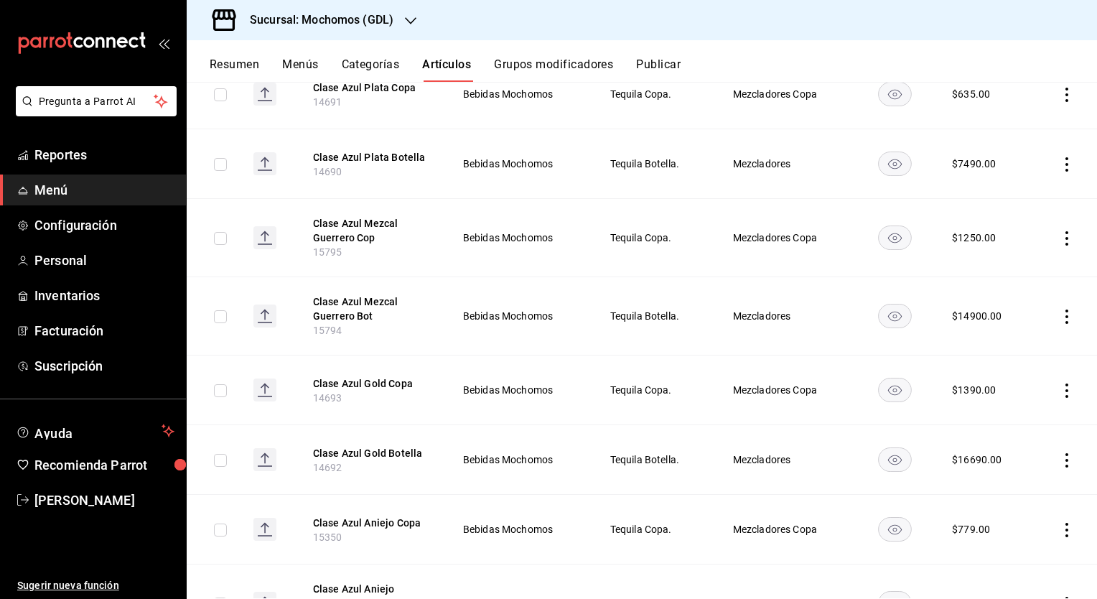
scroll to position [692, 0]
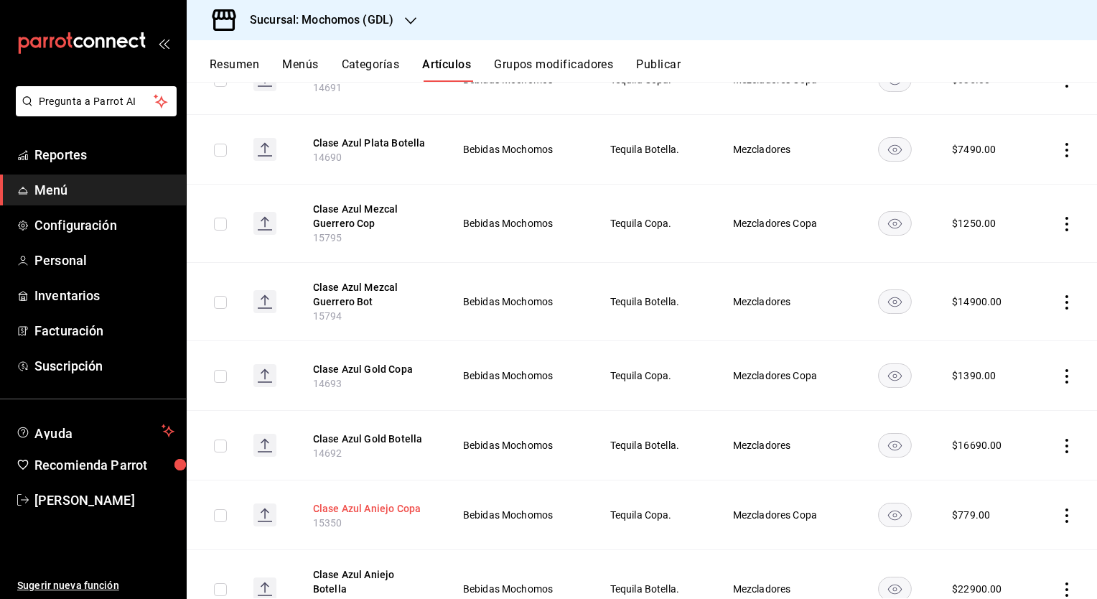
click at [379, 504] on button "Clase Azul Aniejo Copa" at bounding box center [370, 508] width 115 height 14
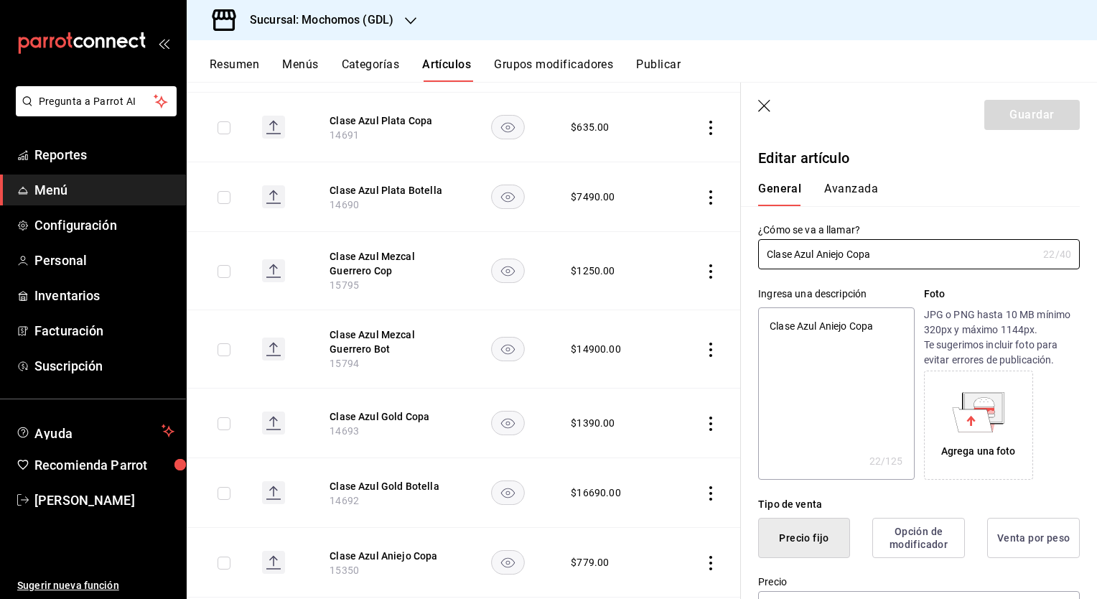
type textarea "x"
type input "$779.00"
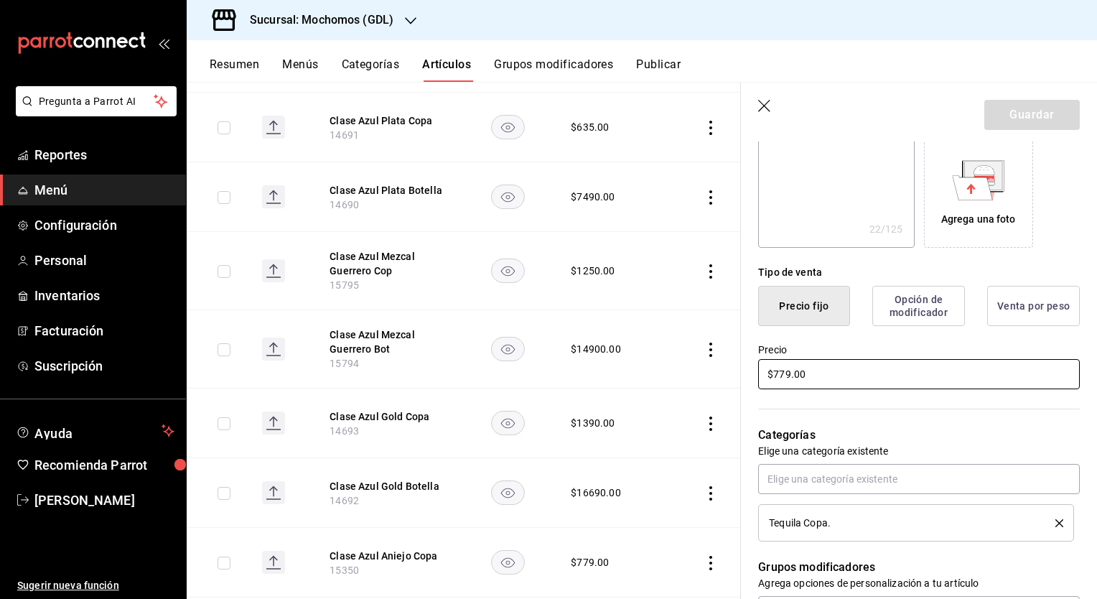
click at [824, 376] on input "$779.00" at bounding box center [919, 374] width 322 height 30
type textarea "x"
type input "$1.00"
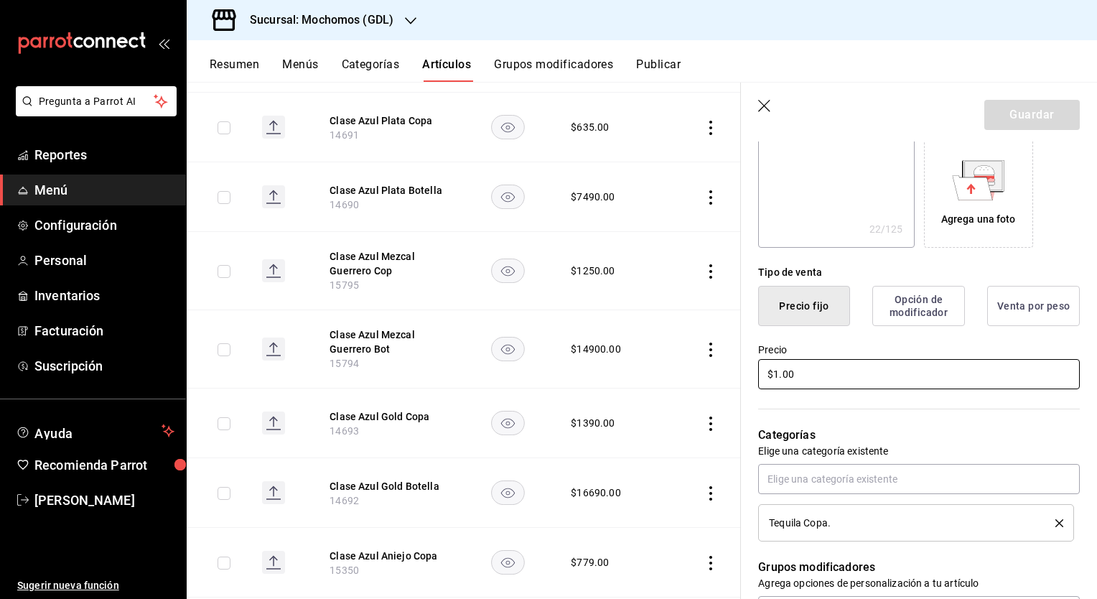
type textarea "x"
type input "$18.00"
type textarea "x"
type input "$189.00"
type textarea "x"
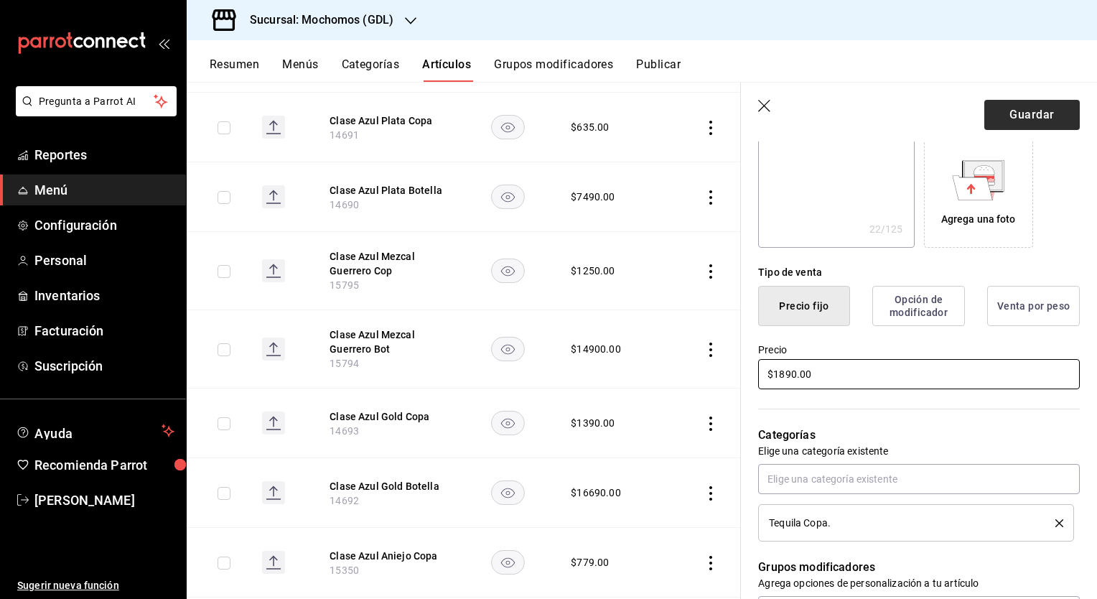
type input "$1890.00"
click at [1017, 111] on button "Guardar" at bounding box center [1031, 115] width 95 height 30
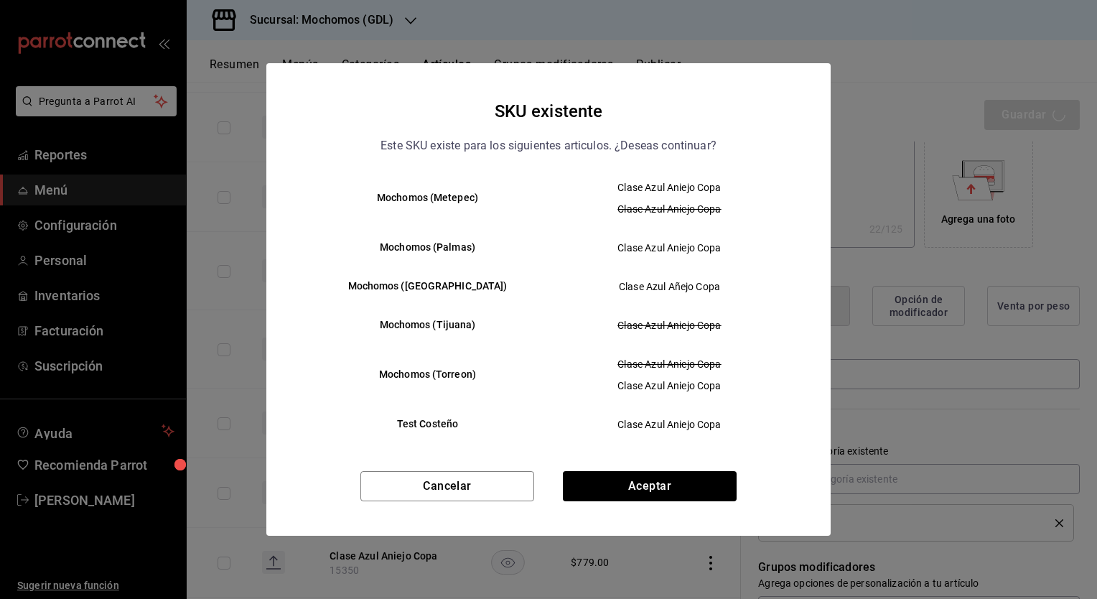
scroll to position [332, 0]
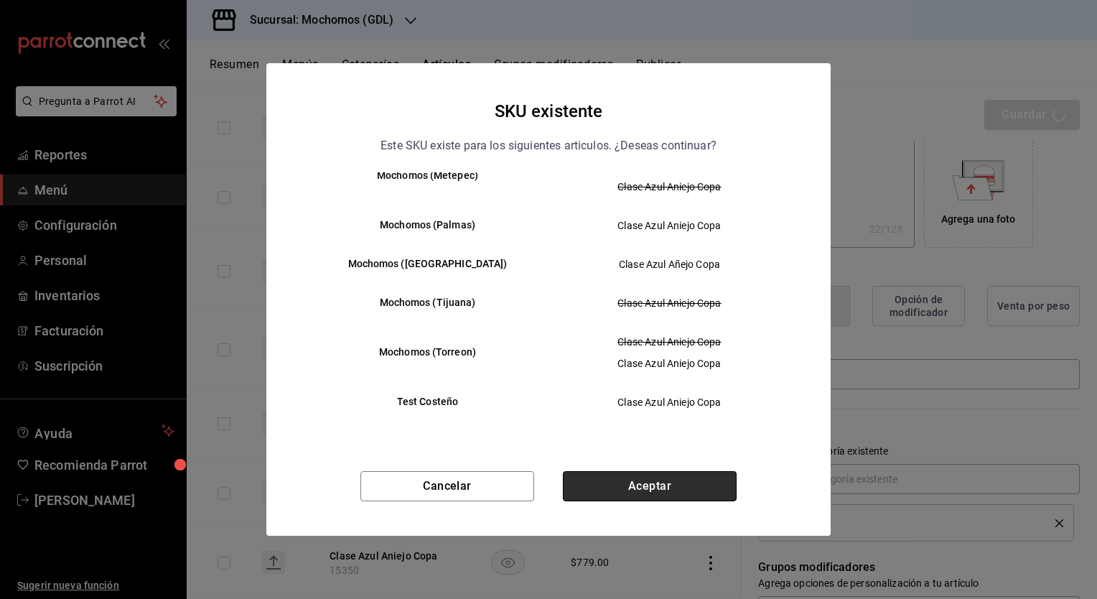
click at [661, 480] on button "Aceptar" at bounding box center [650, 486] width 174 height 30
type textarea "x"
type input "AR-1758905375059"
